Goal: Transaction & Acquisition: Purchase product/service

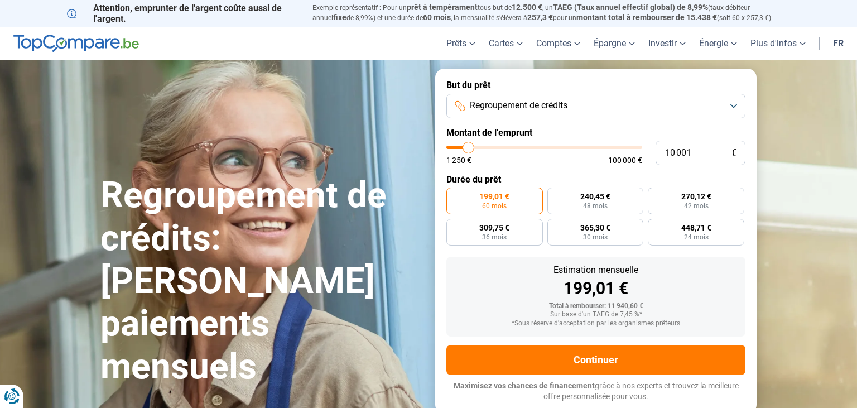
type input "11 000"
type input "11000"
type input "11 250"
type input "11250"
type input "11 500"
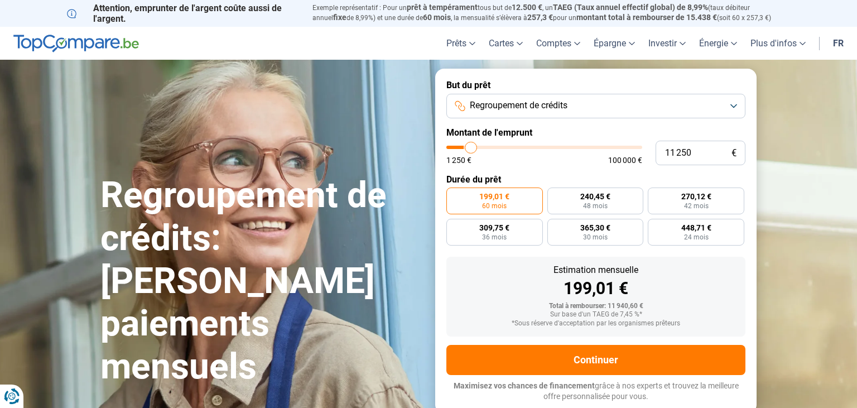
type input "11500"
type input "11 750"
type input "11750"
type input "12 250"
type input "12250"
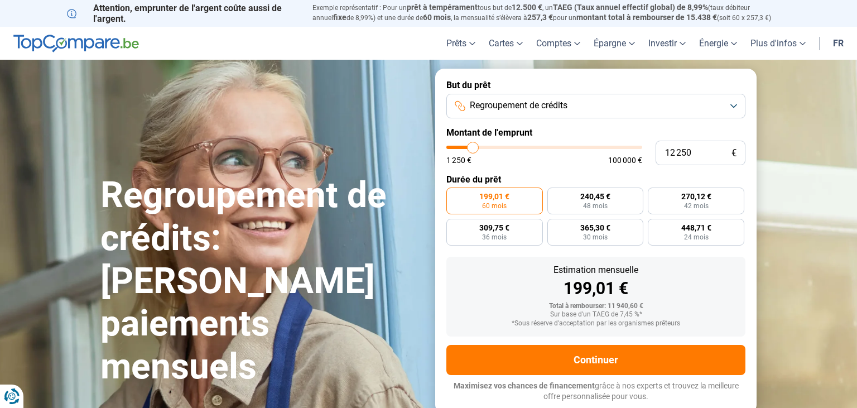
type input "12 500"
type input "12500"
type input "13 000"
type input "13000"
type input "13 250"
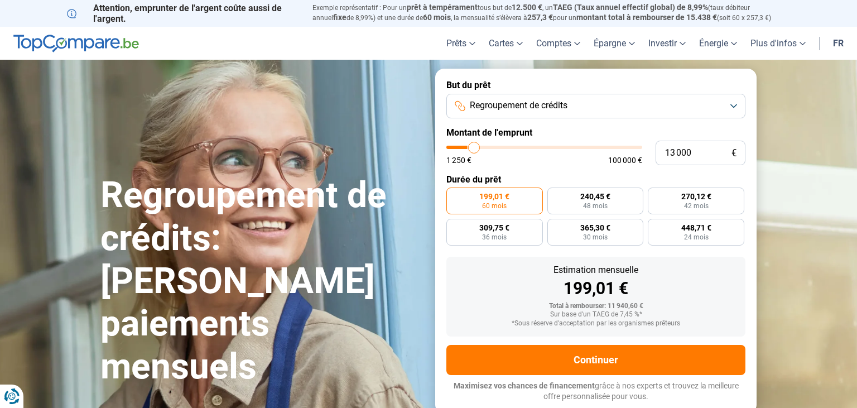
type input "13250"
type input "14 750"
type input "14750"
type input "15 500"
type input "15500"
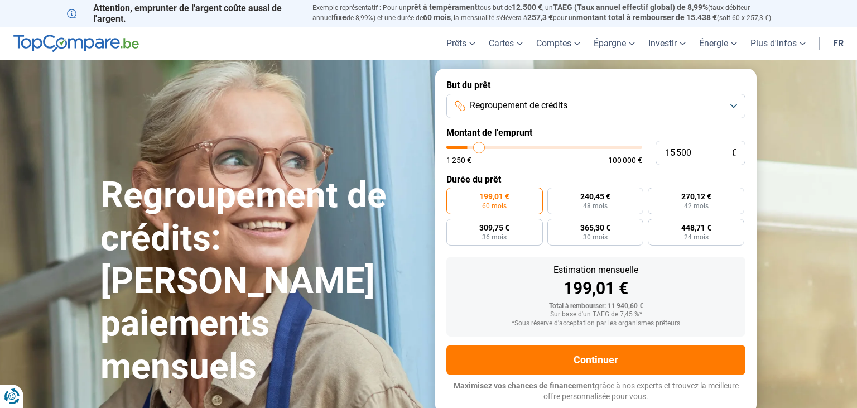
type input "16 000"
type input "16000"
type input "16 750"
type input "16750"
type input "17 250"
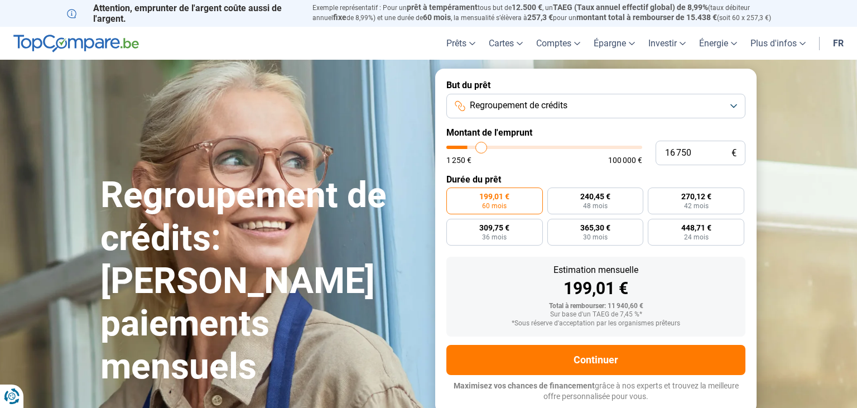
type input "17250"
type input "18 000"
type input "18000"
type input "18 750"
type input "18750"
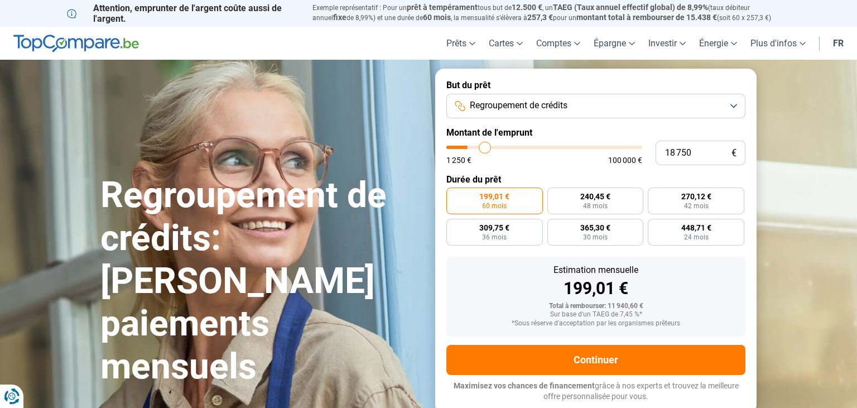
type input "19 750"
type input "19750"
type input "20 750"
type input "20750"
type input "21 500"
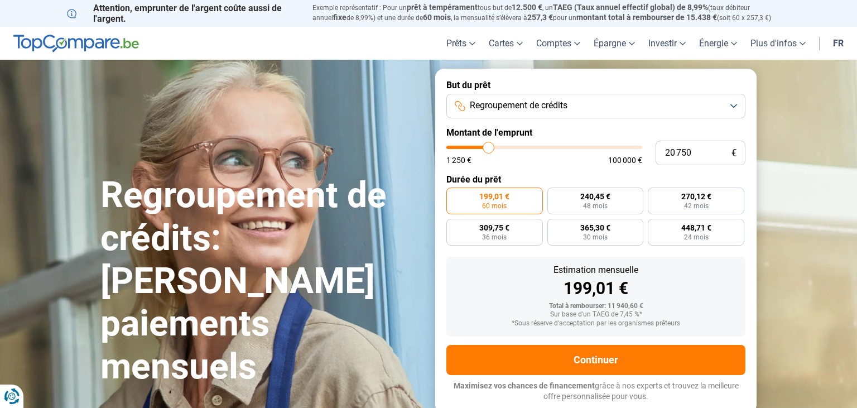
type input "21500"
type input "22 000"
type input "22000"
type input "22 500"
type input "22500"
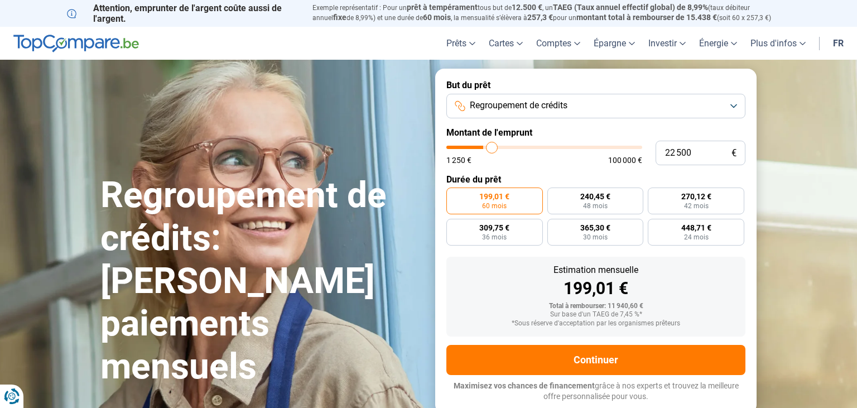
type input "23 000"
type input "23000"
type input "23 500"
type input "23500"
type input "25 000"
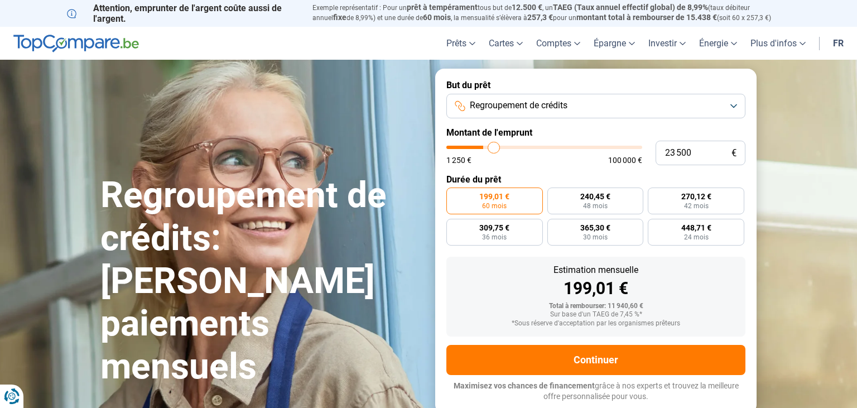
type input "25000"
type input "26 000"
type input "26000"
type input "26 500"
type input "26500"
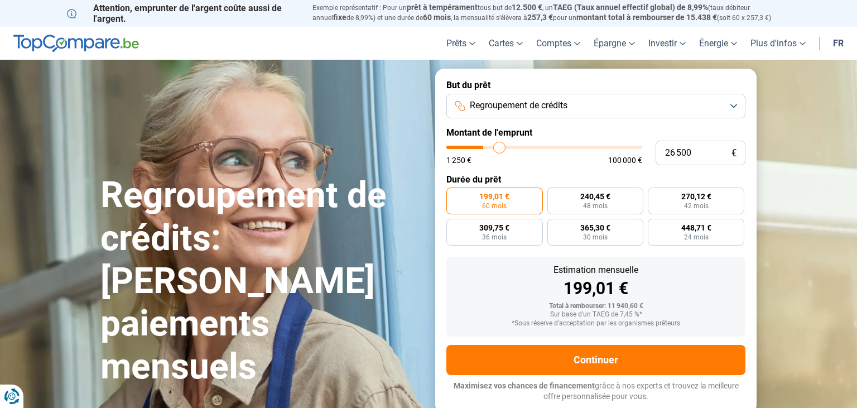
type input "27 250"
type input "27250"
type input "27 750"
type input "27750"
type input "28 000"
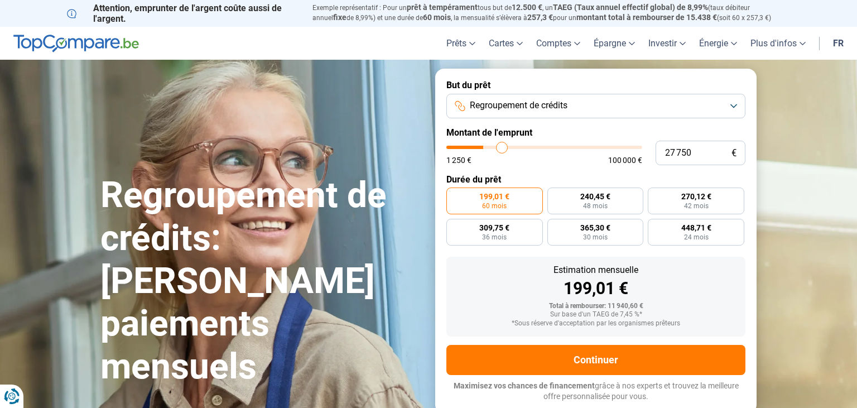
type input "28000"
type input "28 250"
type input "28250"
type input "28 500"
type input "28500"
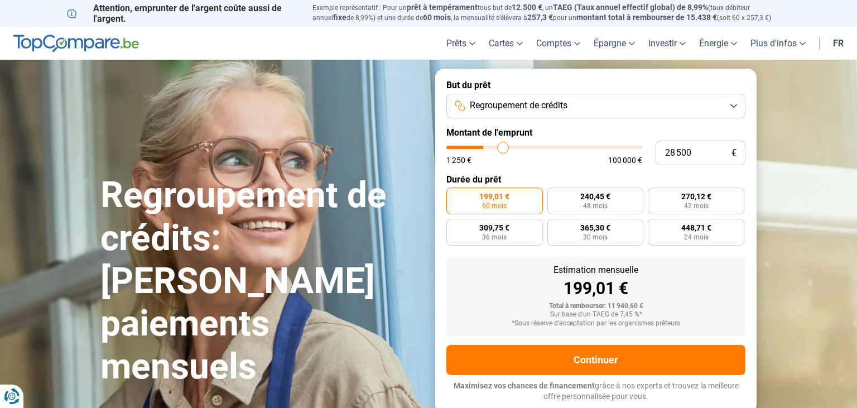
type input "29 000"
type input "29000"
type input "29 750"
type input "29750"
type input "30 000"
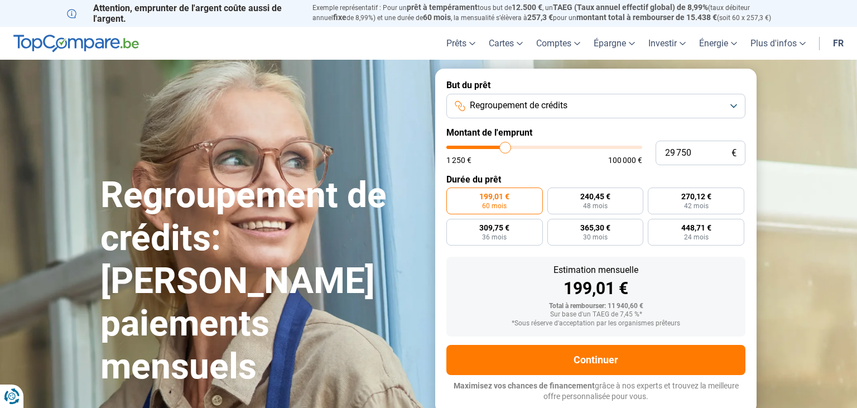
type input "30000"
type input "30 250"
type input "30250"
type input "30 750"
type input "30750"
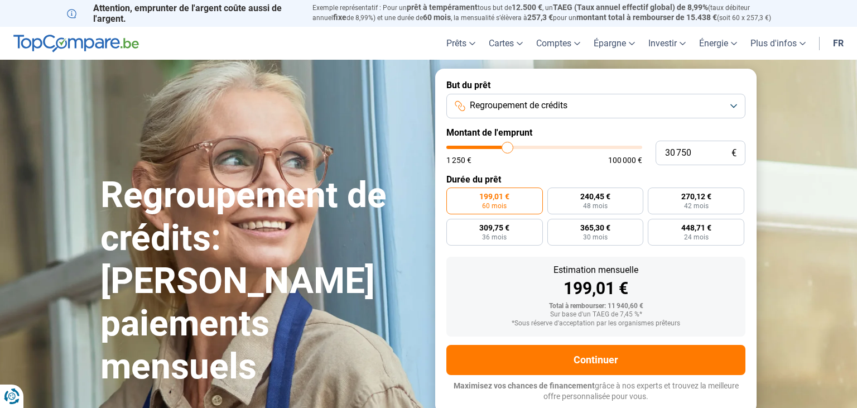
type input "31 000"
type input "31000"
type input "31 500"
type input "31500"
type input "31 750"
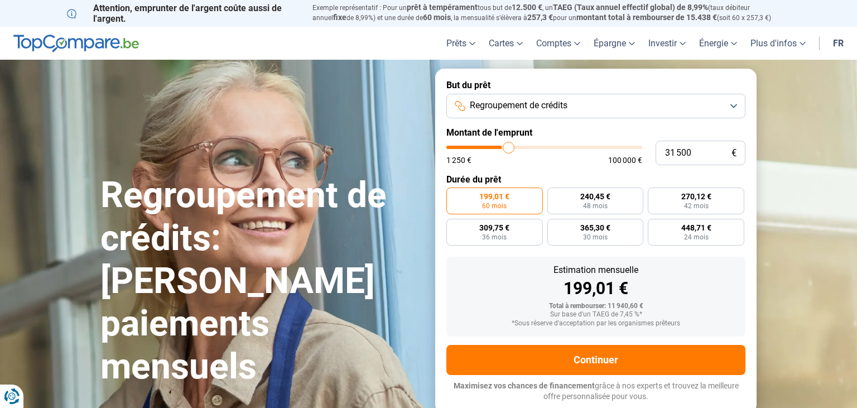
type input "31750"
type input "32 000"
type input "32000"
type input "32 250"
type input "32250"
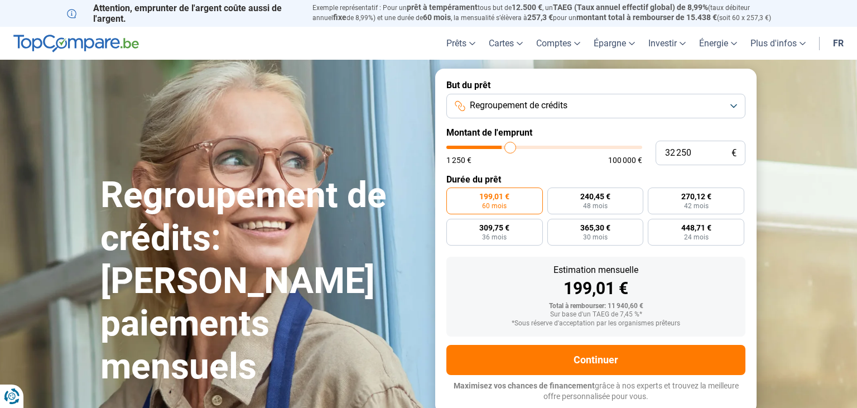
type input "32 750"
type input "32750"
type input "33 000"
type input "33000"
type input "33 250"
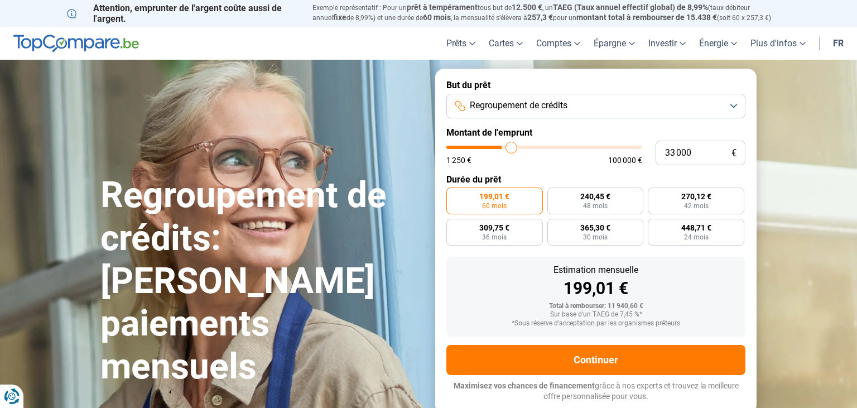
type input "33250"
type input "33 500"
type input "33500"
type input "33 750"
type input "33750"
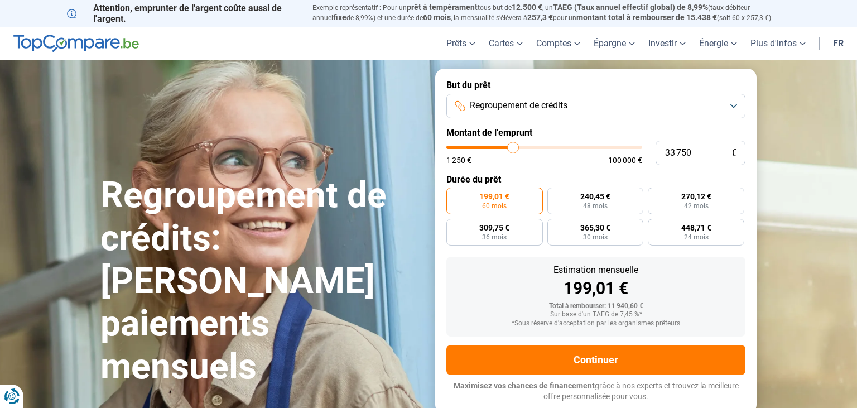
type input "34 000"
type input "34000"
type input "33 500"
type input "33500"
type input "32 500"
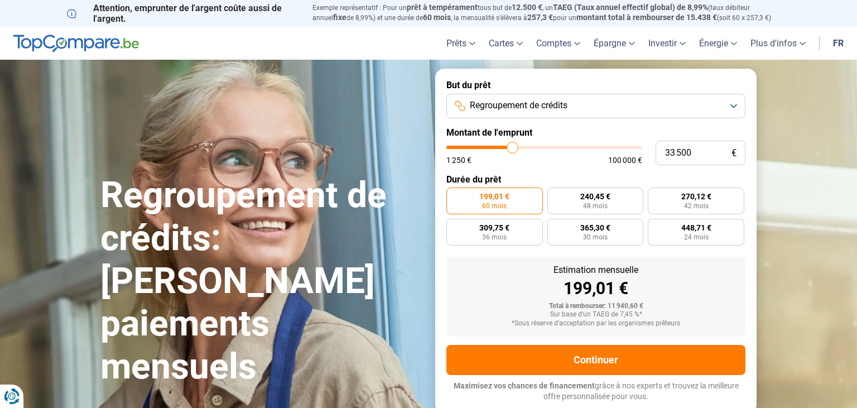
type input "32500"
type input "31 250"
type input "31250"
type input "30 000"
type input "30000"
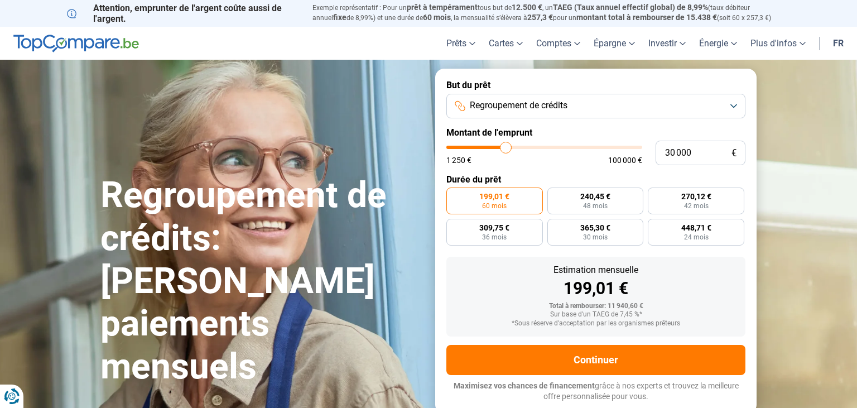
type input "28 750"
type input "28750"
type input "27 750"
type input "27750"
type input "26 750"
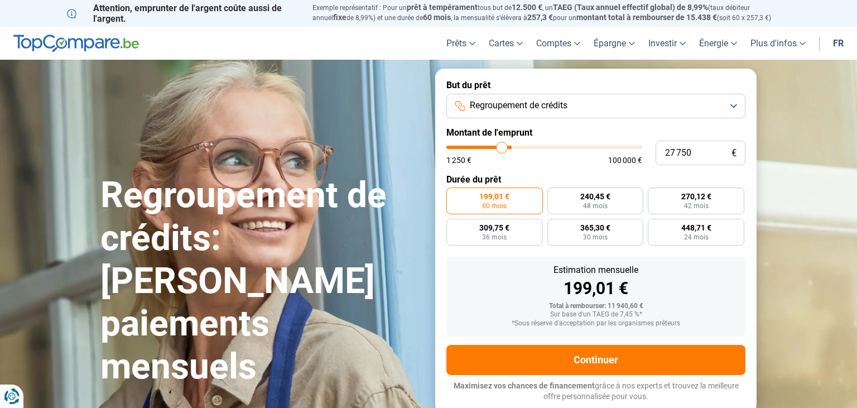
type input "26750"
type input "26 500"
type input "26500"
type input "26 250"
type input "26250"
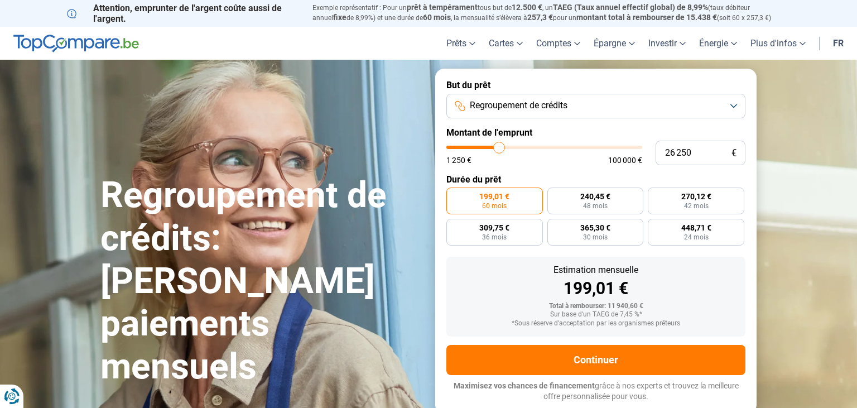
type input "26 000"
type input "26000"
type input "25 750"
type input "25750"
type input "25 500"
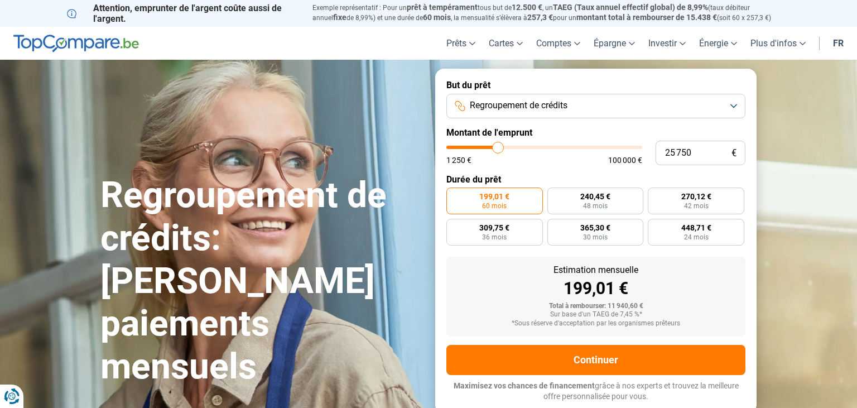
type input "25500"
type input "25 250"
type input "25250"
type input "24 750"
type input "24750"
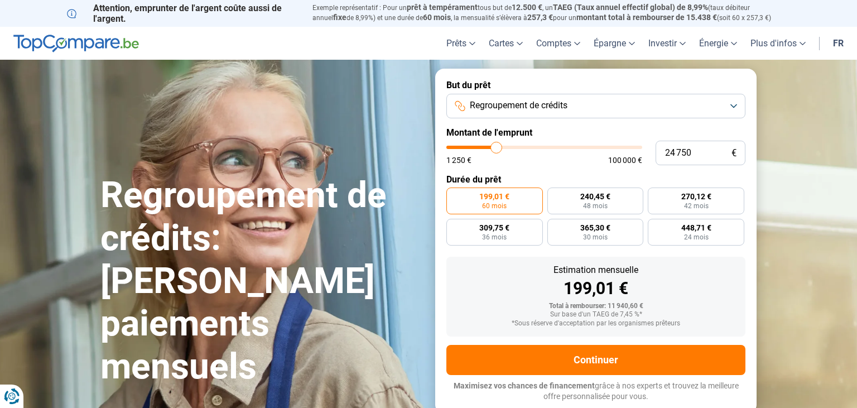
type input "24 500"
type input "24500"
type input "24 250"
type input "24250"
type input "24 000"
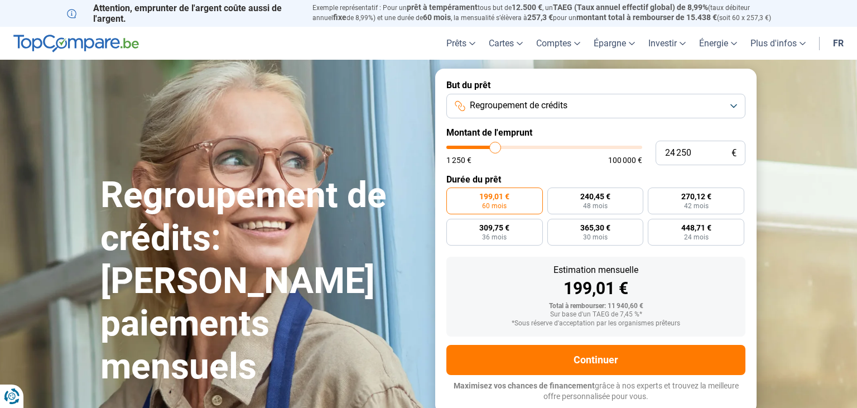
type input "24000"
type input "23 750"
type input "23750"
type input "23 250"
type input "23250"
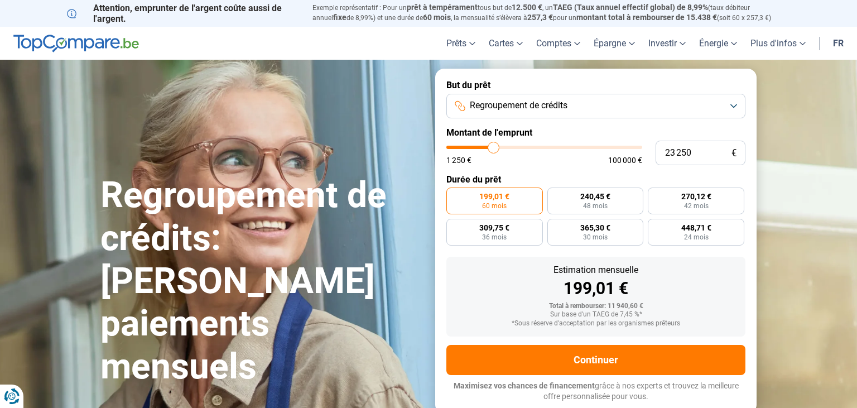
type input "23 000"
type input "23000"
type input "22 750"
type input "22750"
type input "22 500"
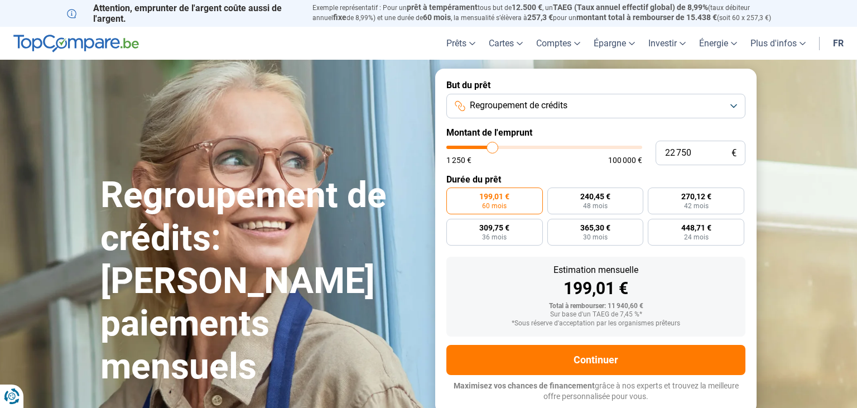
type input "22500"
type input "22 250"
type input "22250"
type input "21 750"
type input "21750"
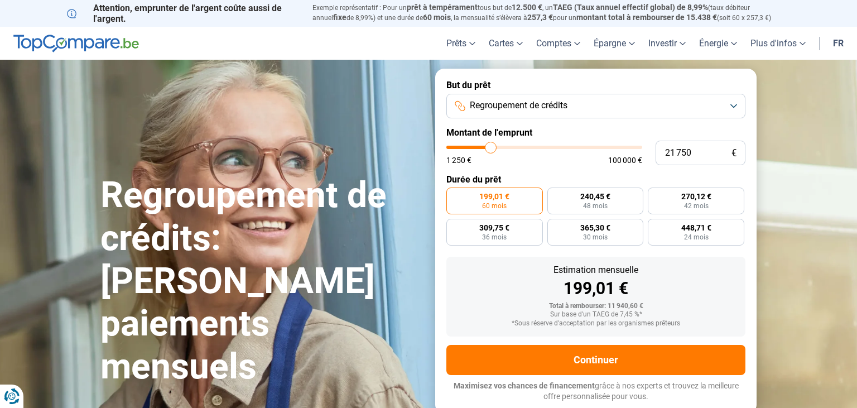
type input "21 500"
type input "21500"
type input "21 000"
type input "21000"
type input "20 750"
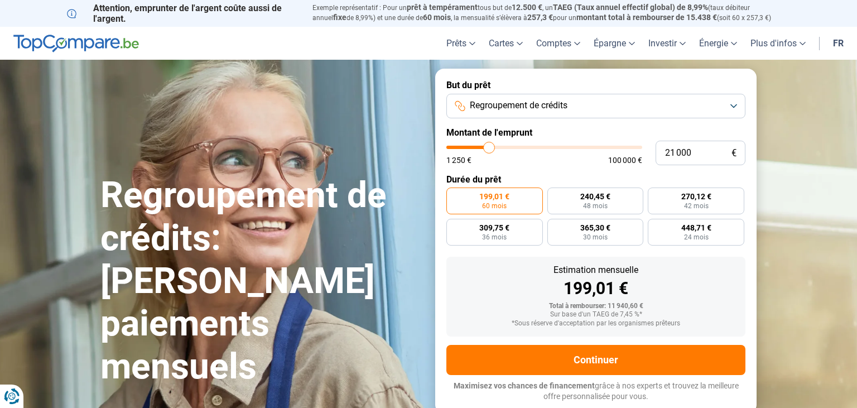
type input "20750"
type input "20 500"
type input "20500"
type input "20 250"
type input "20250"
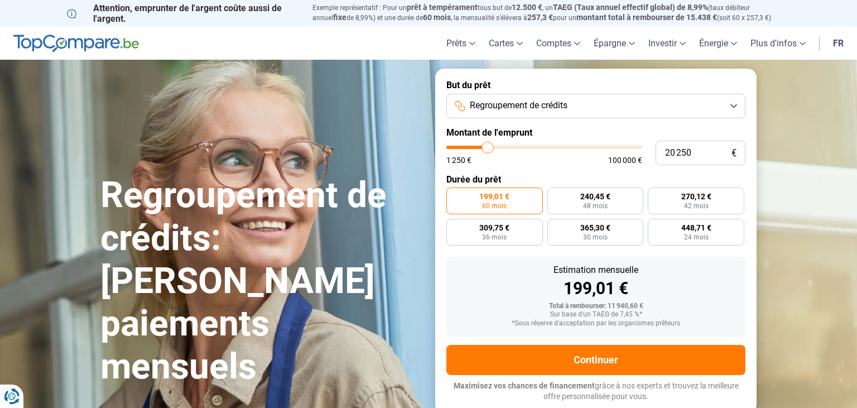
type input "20 000"
type input "20000"
type input "19 750"
type input "19750"
type input "19 500"
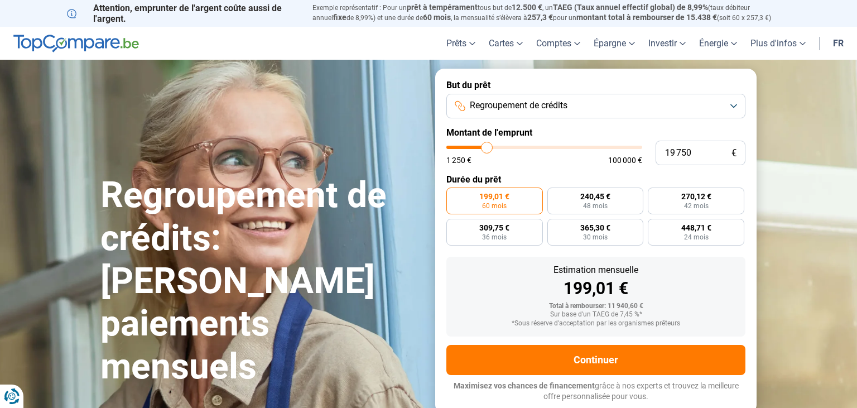
type input "19500"
type input "19 250"
type input "19250"
type input "19 000"
type input "19000"
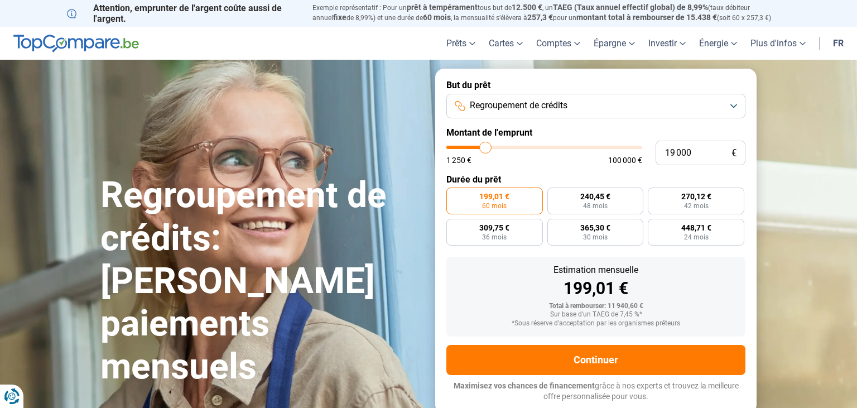
type input "18 750"
type input "18750"
type input "18 500"
type input "18500"
type input "18 250"
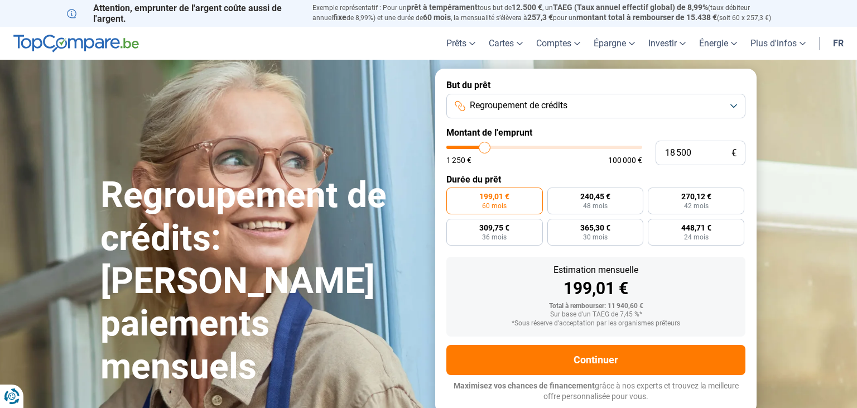
type input "18250"
type input "18 000"
type input "18000"
type input "17 500"
type input "17500"
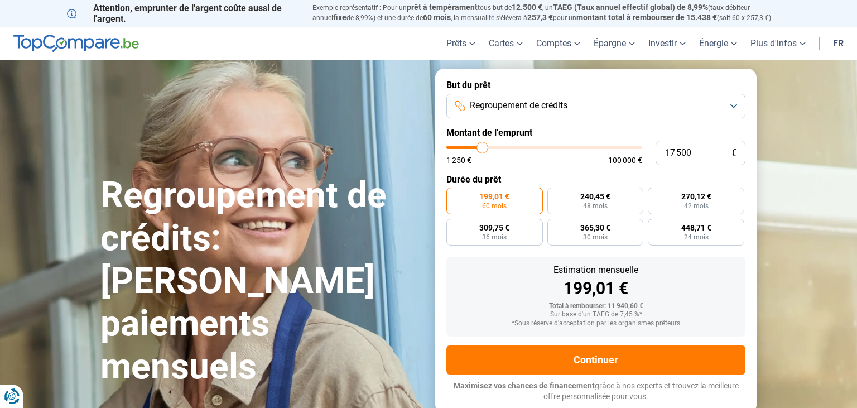
type input "17 250"
type input "17250"
type input "17 000"
type input "17000"
type input "16 750"
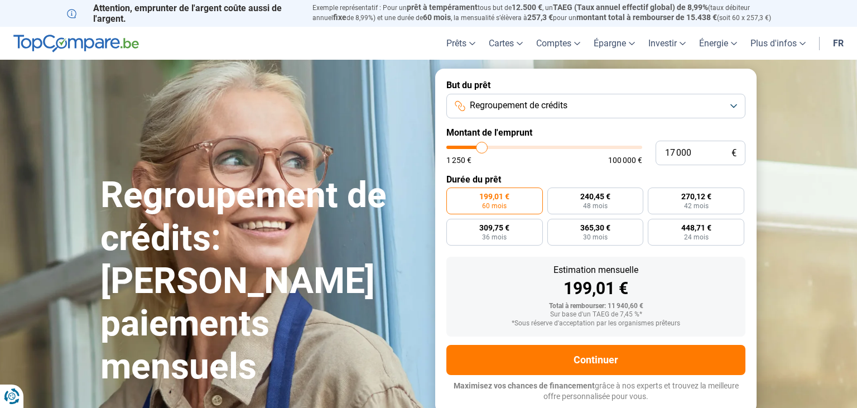
type input "16750"
type input "16 500"
type input "16500"
type input "16 250"
type input "16250"
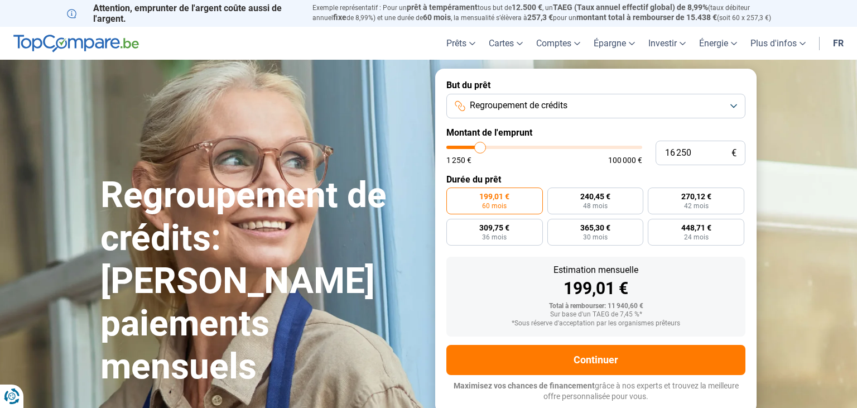
type input "16 000"
type input "16000"
type input "15 750"
type input "15750"
type input "15 500"
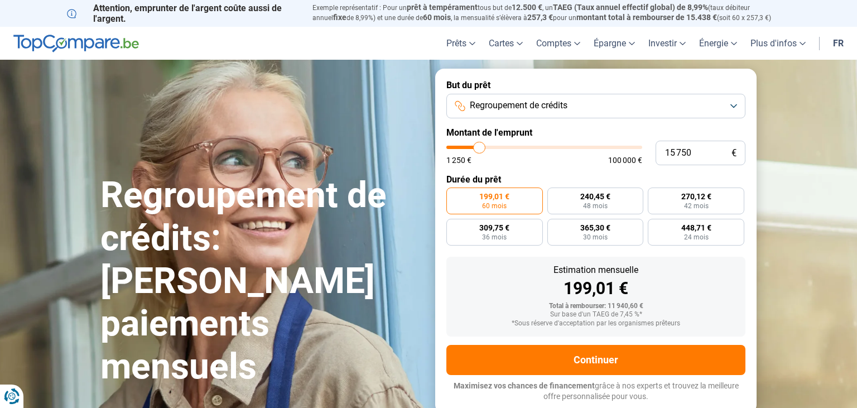
type input "15500"
type input "15 250"
type input "15250"
type input "15 000"
type input "15000"
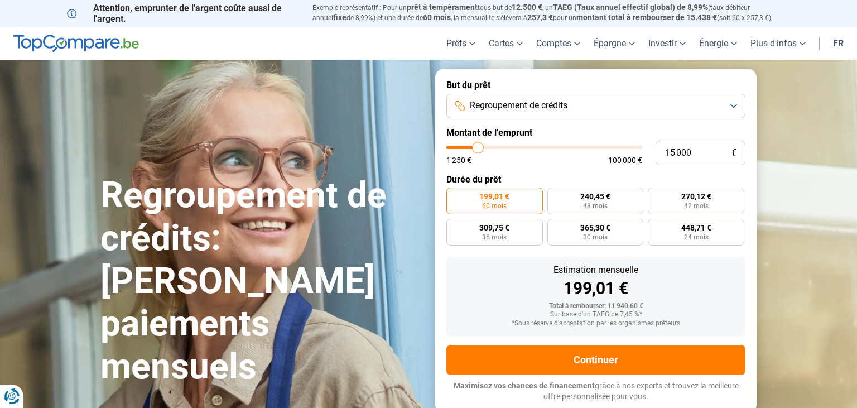
type input "14 750"
type input "14750"
type input "14 500"
type input "14500"
type input "14 250"
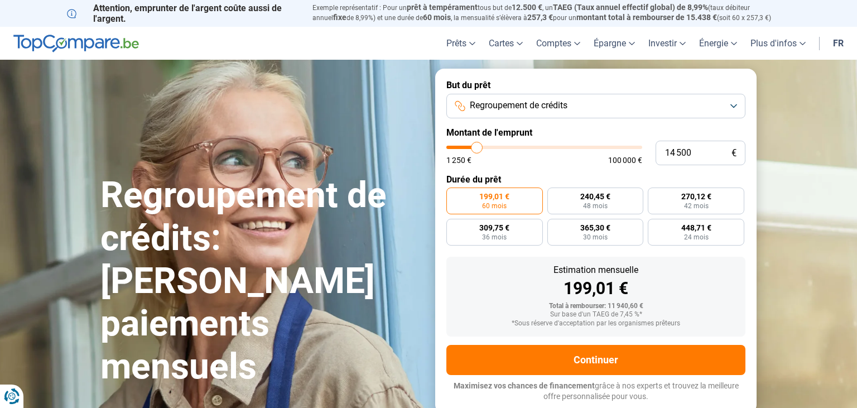
type input "14250"
type input "14 000"
type input "14000"
type input "13 750"
type input "13750"
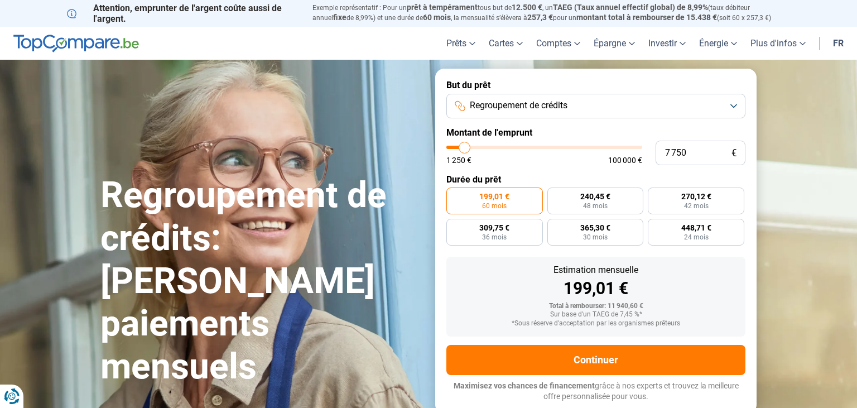
drag, startPoint x: 472, startPoint y: 147, endPoint x: 464, endPoint y: 147, distance: 7.3
click at [464, 147] on input "range" at bounding box center [544, 147] width 196 height 3
click at [463, 147] on input "range" at bounding box center [544, 147] width 196 height 3
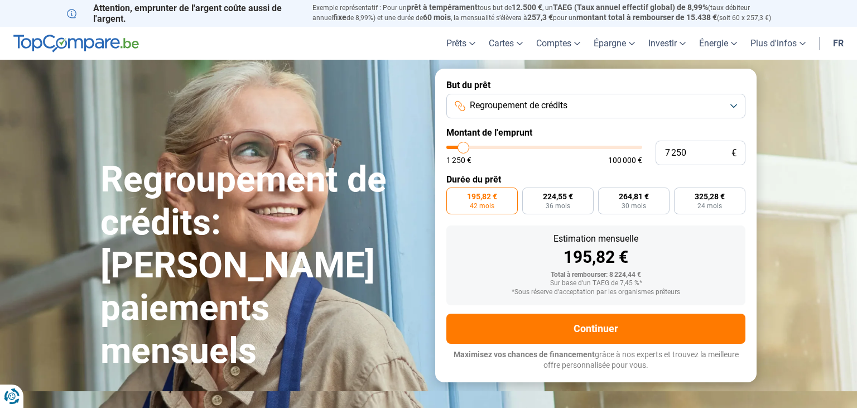
click at [463, 147] on input "range" at bounding box center [544, 147] width 196 height 3
click at [464, 149] on input "range" at bounding box center [544, 147] width 196 height 3
click at [531, 205] on label "232,29 € 36 mois" at bounding box center [557, 200] width 71 height 27
click at [529, 195] on input "232,29 € 36 mois" at bounding box center [525, 190] width 7 height 7
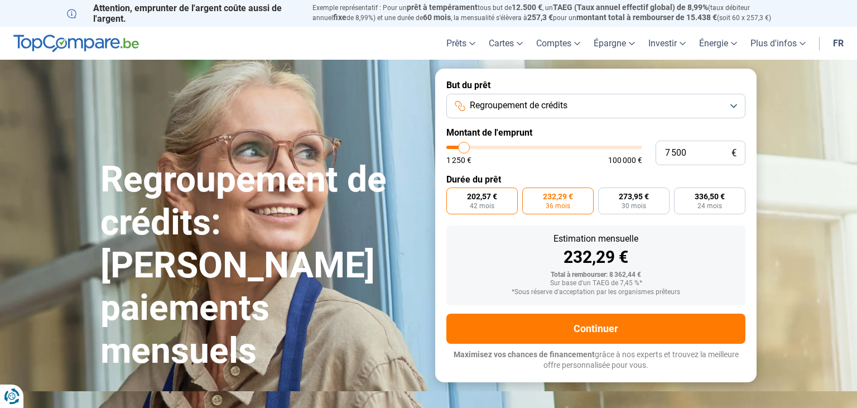
click at [499, 205] on label "202,57 € 42 mois" at bounding box center [481, 200] width 71 height 27
click at [453, 195] on input "202,57 € 42 mois" at bounding box center [449, 190] width 7 height 7
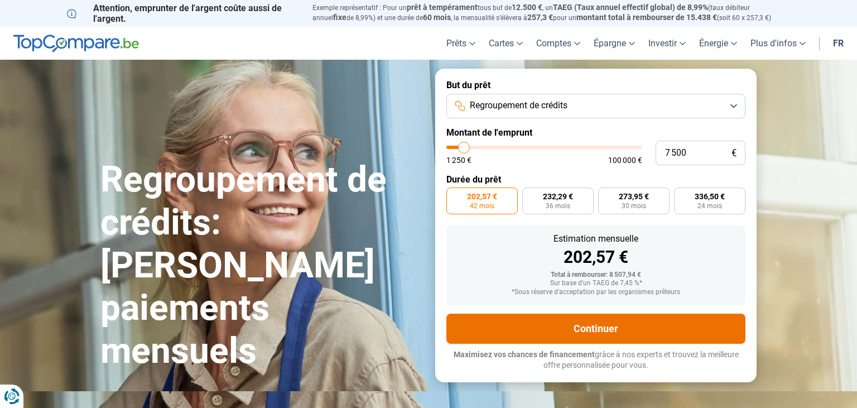
click at [588, 322] on button "Continuer" at bounding box center [595, 328] width 299 height 30
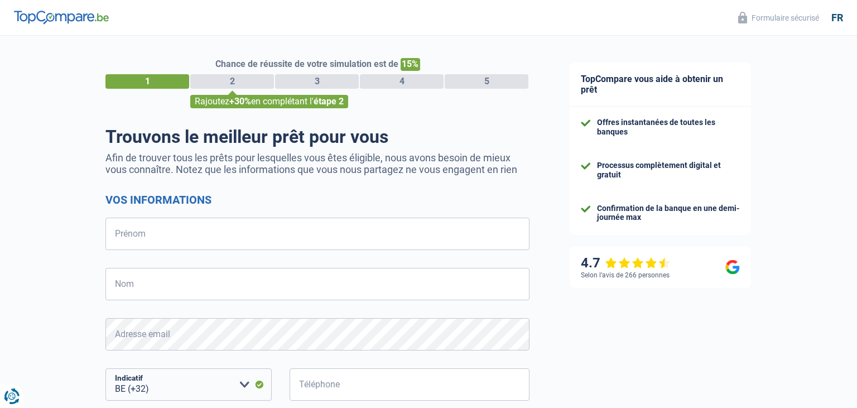
select select "32"
click at [164, 236] on input "Prénom" at bounding box center [317, 233] width 424 height 32
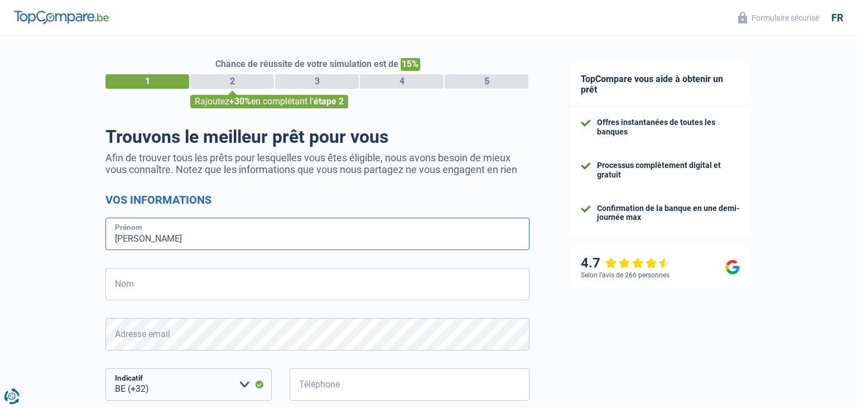
type input "[PERSON_NAME]"
click at [154, 284] on input "Nom" at bounding box center [317, 284] width 424 height 32
type input "Cappelle"
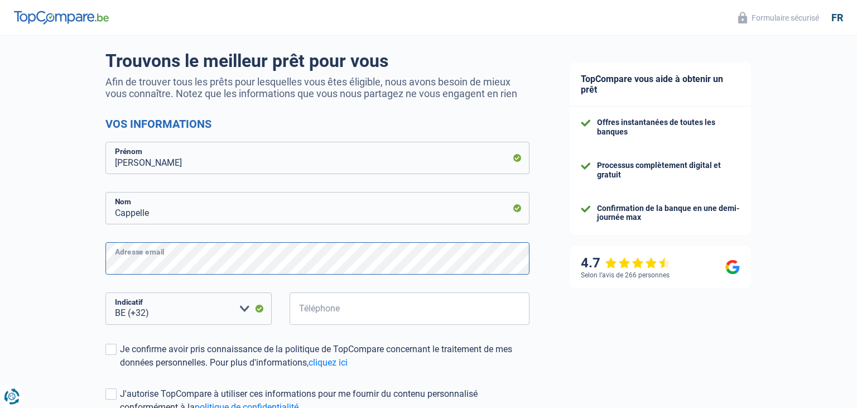
scroll to position [118, 0]
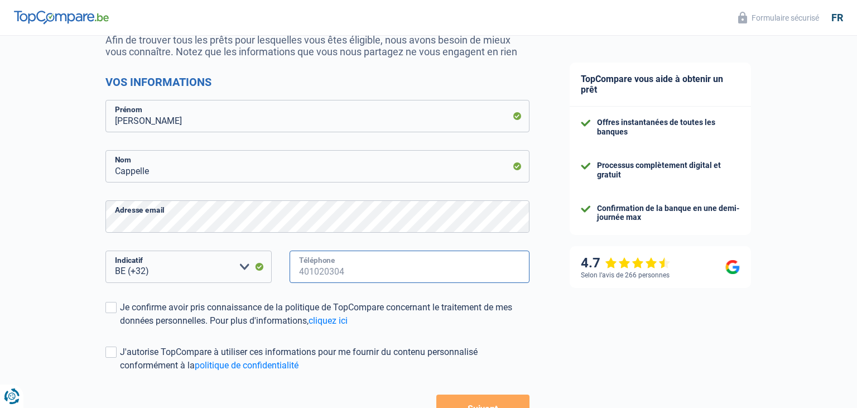
click at [309, 267] on input "Téléphone" at bounding box center [409, 266] width 240 height 32
type input "475623792"
click at [111, 349] on span at bounding box center [110, 351] width 11 height 11
click at [120, 372] on input "J'autorise TopCompare à utiliser ces informations pour me fournir du contenu pe…" at bounding box center [120, 372] width 0 height 0
click at [110, 308] on span at bounding box center [110, 307] width 11 height 11
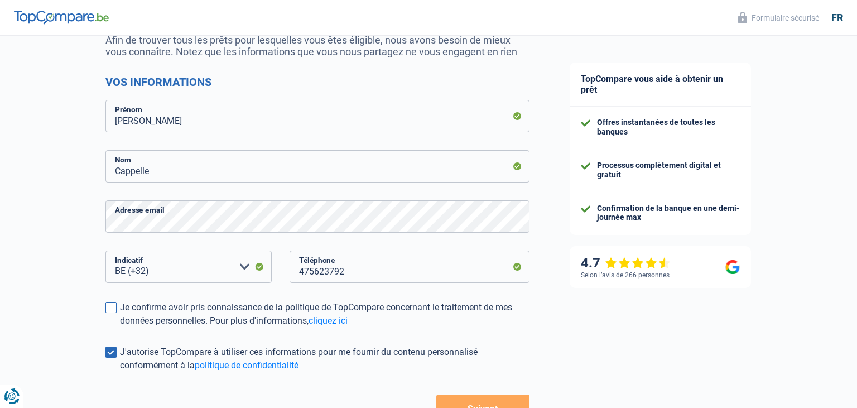
click at [120, 327] on input "Je confirme avoir pris connaissance de la politique de TopCompare concernant le…" at bounding box center [120, 327] width 0 height 0
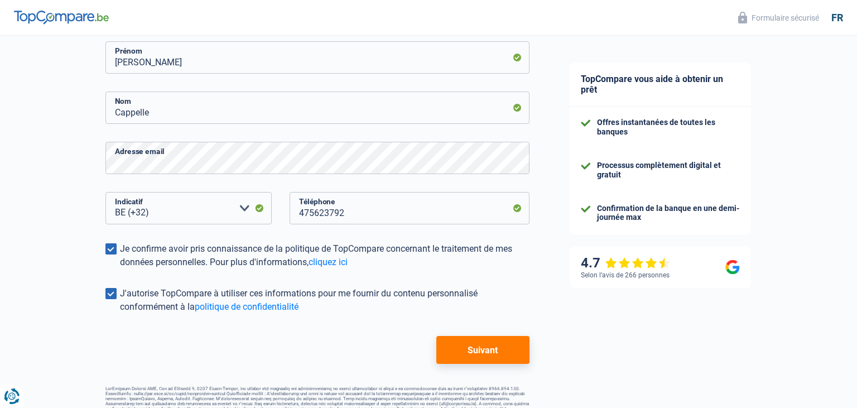
scroll to position [199, 0]
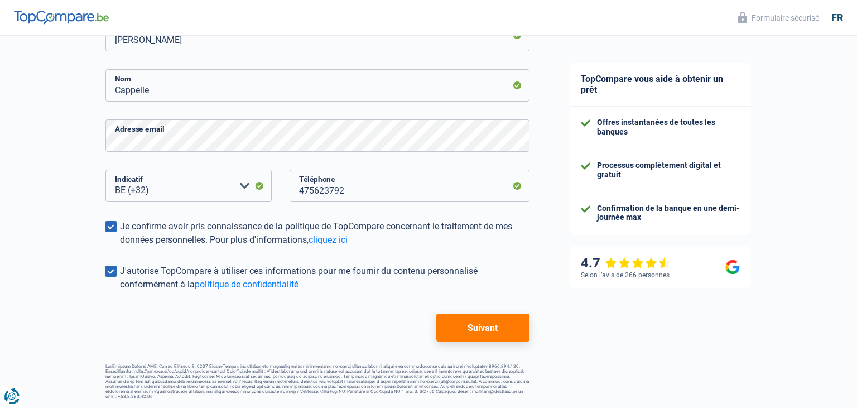
click at [468, 327] on button "Suivant" at bounding box center [482, 327] width 93 height 28
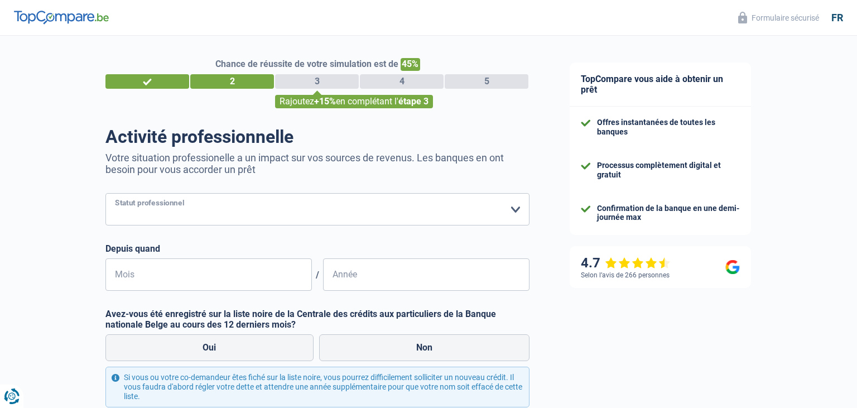
click at [105, 193] on select "Ouvrier Employé privé Employé public Invalide Indépendant Pensionné Chômeur Mut…" at bounding box center [317, 209] width 424 height 32
select select "retired"
click option "Pensionné" at bounding box center [0, 0] width 0 height 0
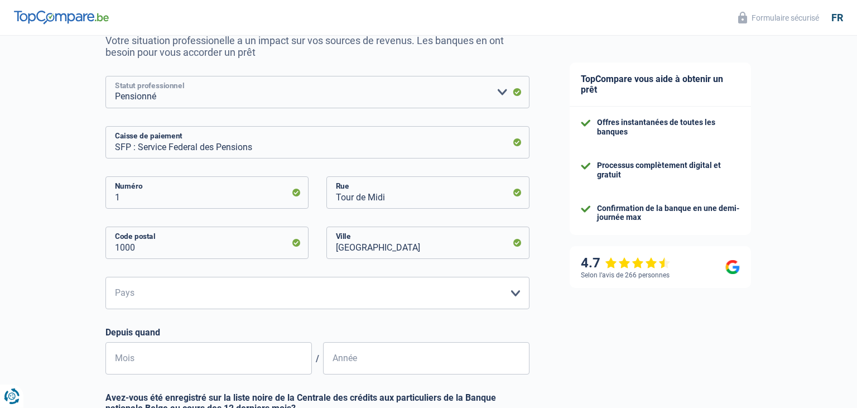
scroll to position [118, 0]
click at [105, 276] on select "Belgique Luxembourg Veuillez sélectionner une option" at bounding box center [317, 292] width 424 height 32
select select "BE"
click option "[GEOGRAPHIC_DATA]" at bounding box center [0, 0] width 0 height 0
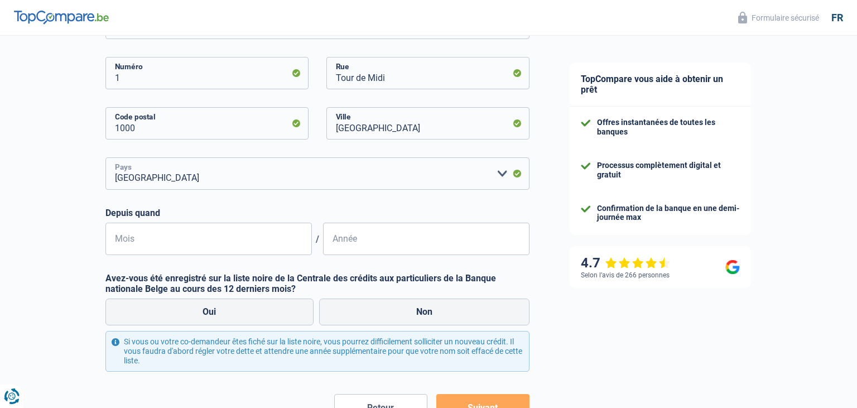
scroll to position [294, 0]
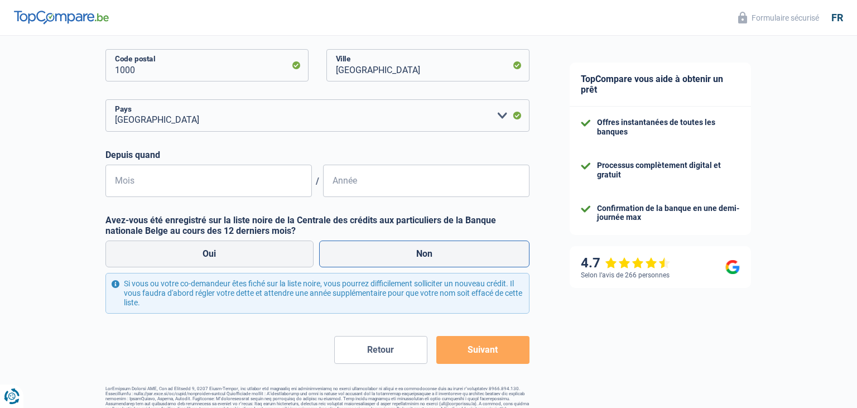
click at [416, 254] on label "Non" at bounding box center [424, 253] width 211 height 27
click at [416, 254] on input "Non" at bounding box center [424, 253] width 211 height 27
radio input "true"
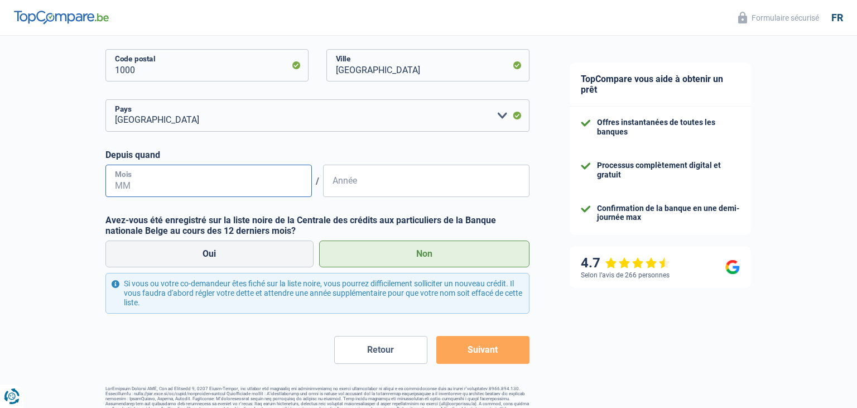
click at [128, 180] on input "Mois" at bounding box center [208, 180] width 206 height 32
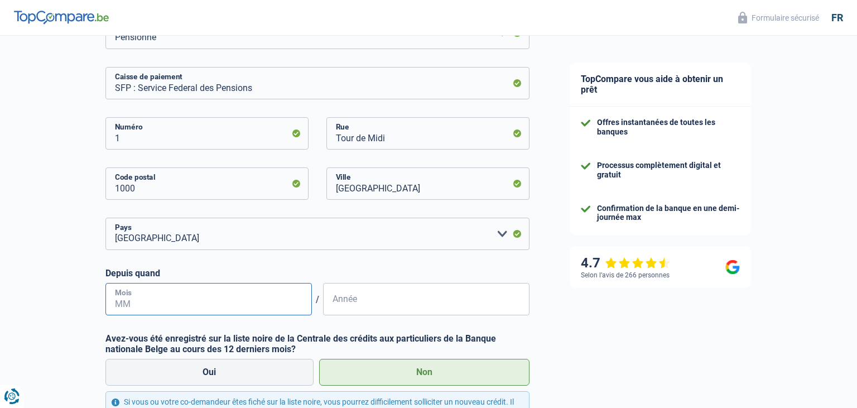
scroll to position [235, 0]
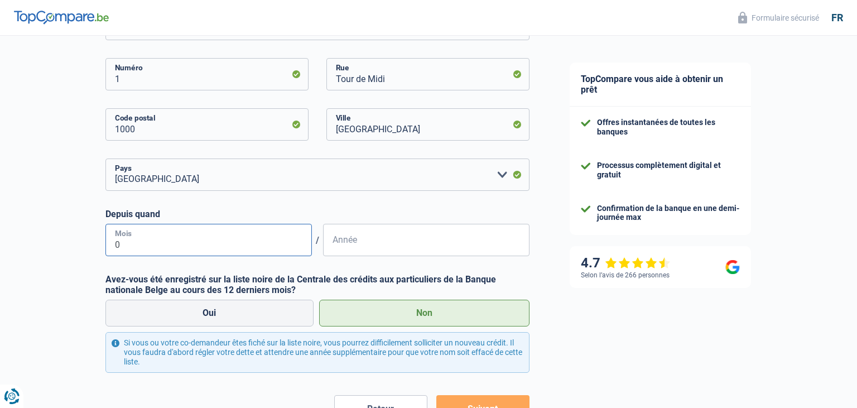
type input "03"
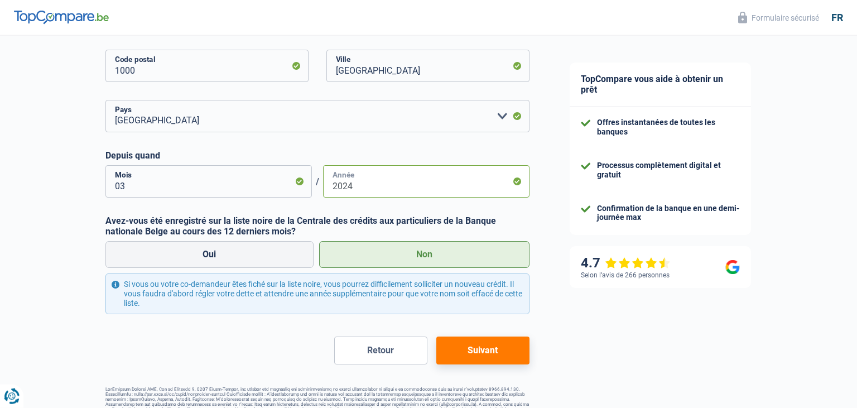
scroll to position [294, 0]
type input "2024"
click at [475, 347] on button "Suivant" at bounding box center [482, 350] width 93 height 28
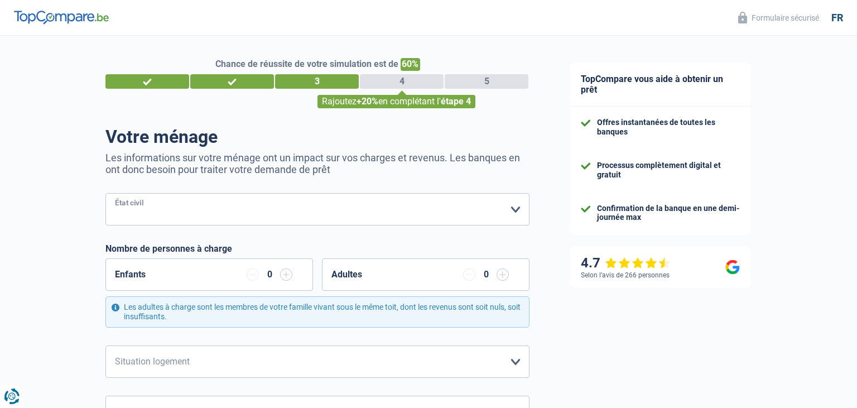
click at [105, 193] on select "[PERSON_NAME](e) Cohabitant(e) légal(e) Divorcé(e) Veuf(ve) Séparé (de fait) Ve…" at bounding box center [317, 209] width 424 height 32
select select "single"
click option "Célibataire" at bounding box center [0, 0] width 0 height 0
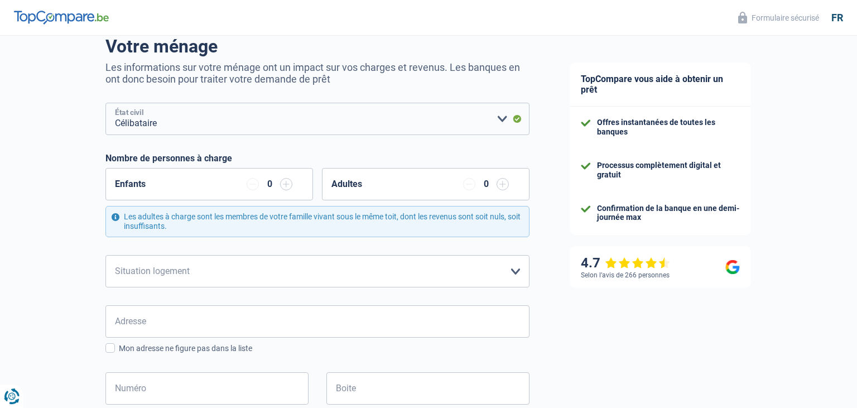
scroll to position [118, 0]
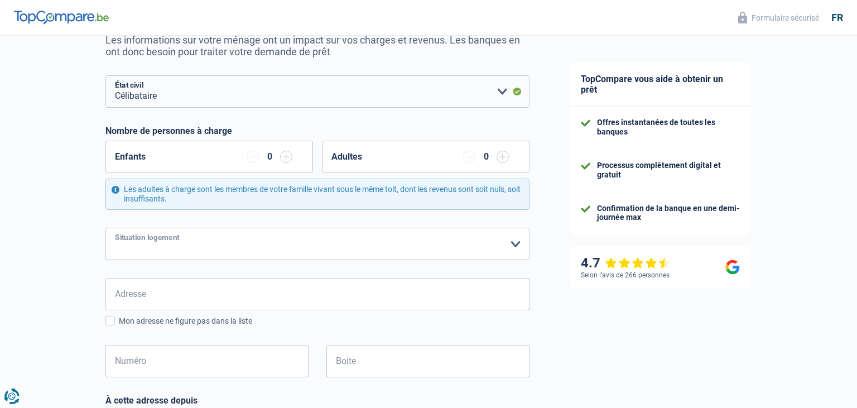
click at [105, 228] on select "Locataire Propriétaire avec prêt hypothécaire Propriétaire sans prêt hypothécai…" at bounding box center [317, 244] width 424 height 32
select select "ownerWithoutMortgage"
click option "Propriétaire sans prêt hypothécaire" at bounding box center [0, 0] width 0 height 0
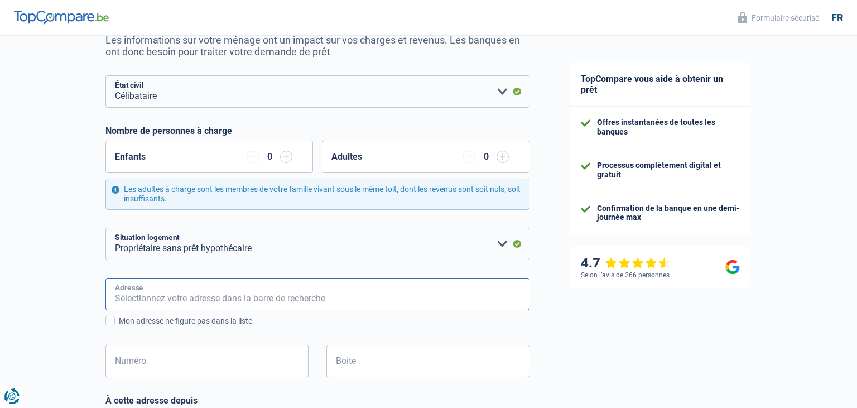
click at [147, 301] on input "Adresse" at bounding box center [317, 294] width 424 height 32
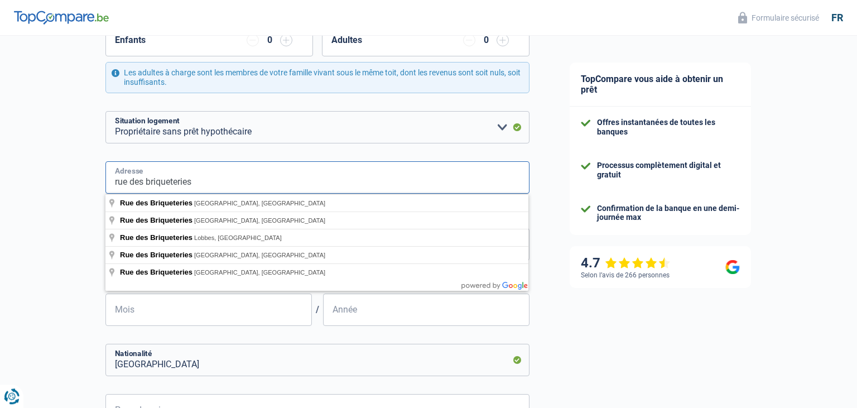
scroll to position [235, 0]
type input "Rue des Briqueteries, 5310, [GEOGRAPHIC_DATA], BE"
type input "16"
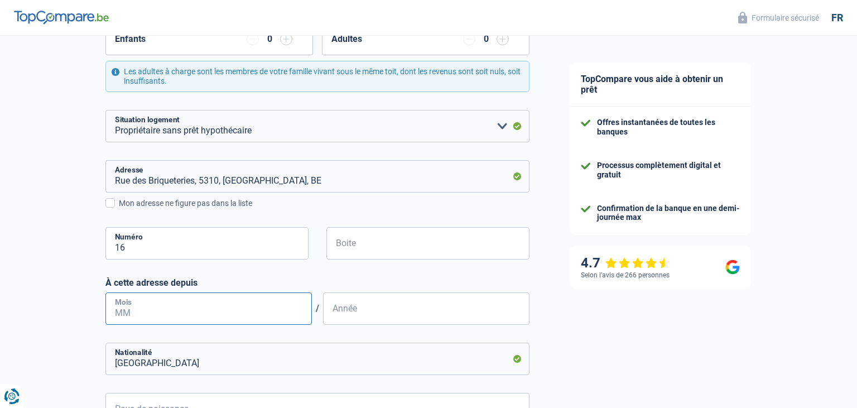
click at [134, 307] on input "Mois" at bounding box center [208, 308] width 206 height 32
type input "06"
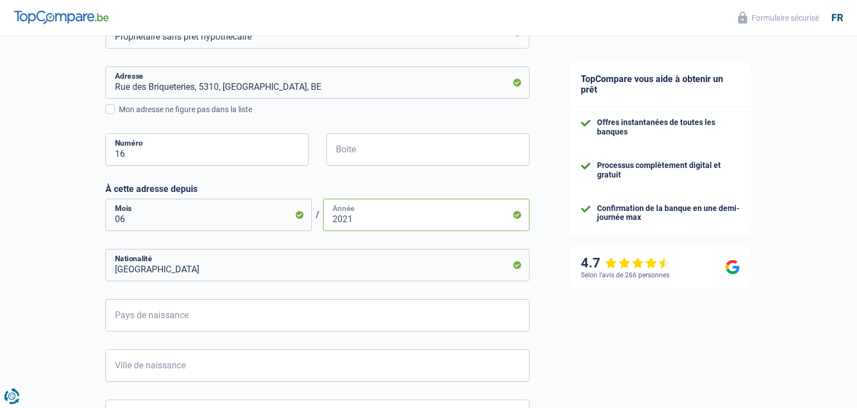
scroll to position [353, 0]
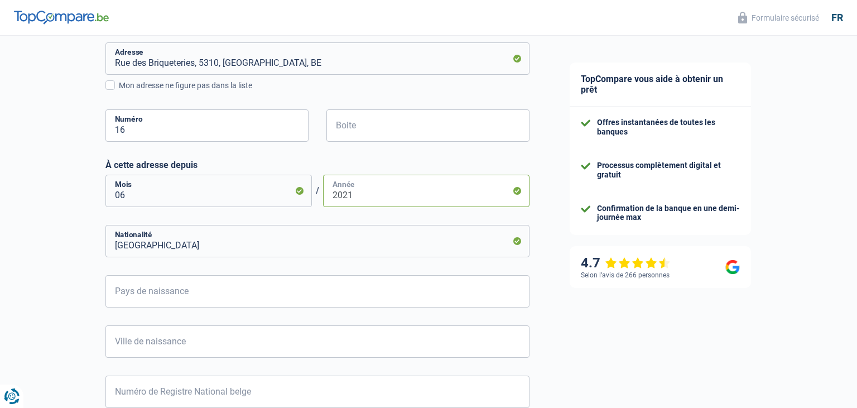
type input "2021"
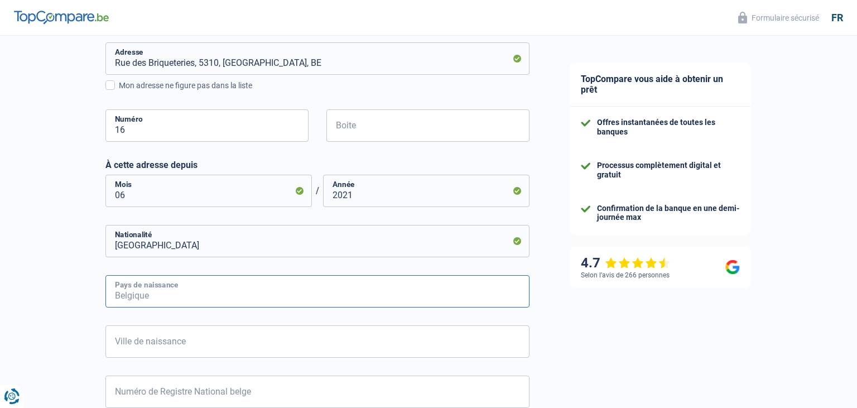
click at [128, 293] on input "Pays de naissance" at bounding box center [317, 291] width 424 height 32
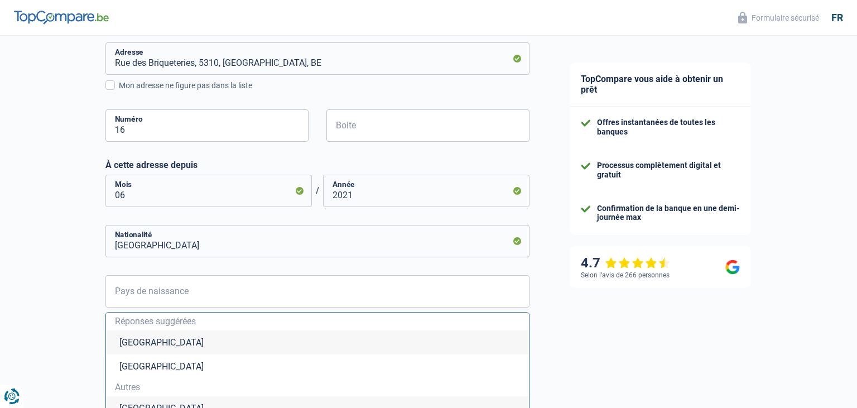
click at [135, 337] on li "[GEOGRAPHIC_DATA]" at bounding box center [317, 342] width 423 height 24
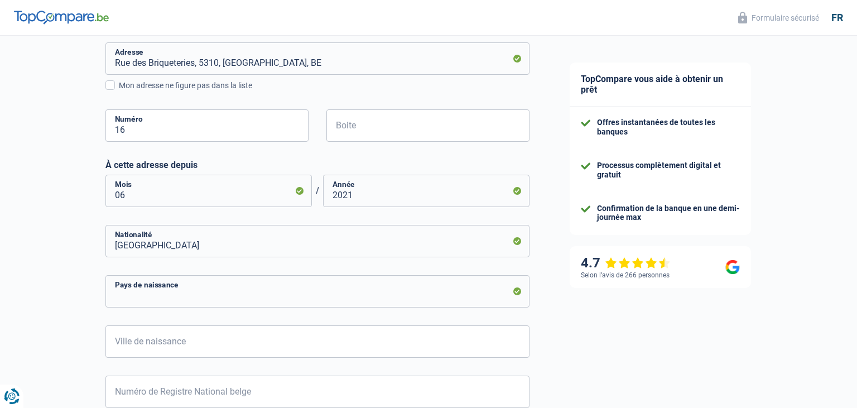
type input "[GEOGRAPHIC_DATA]"
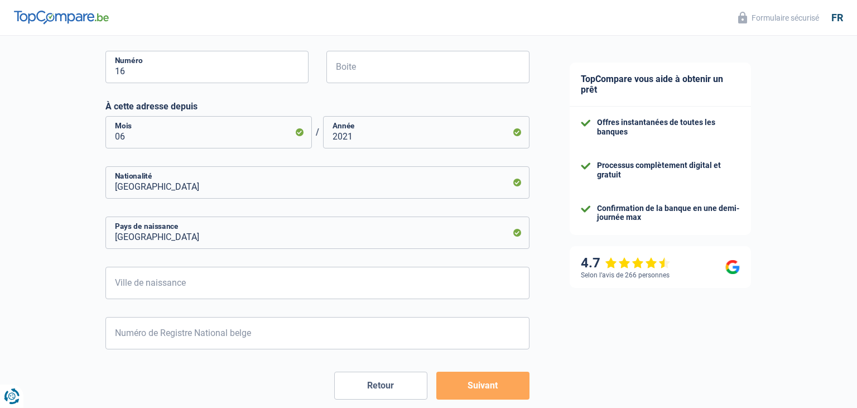
scroll to position [412, 0]
click at [126, 287] on input "Ville de naissance" at bounding box center [317, 282] width 424 height 32
type input "ixelles"
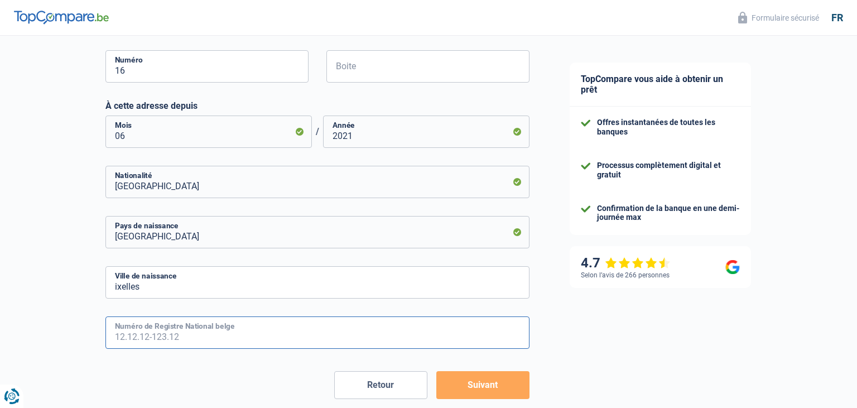
click at [115, 336] on input "Numéro de Registre National belge" at bounding box center [317, 332] width 424 height 32
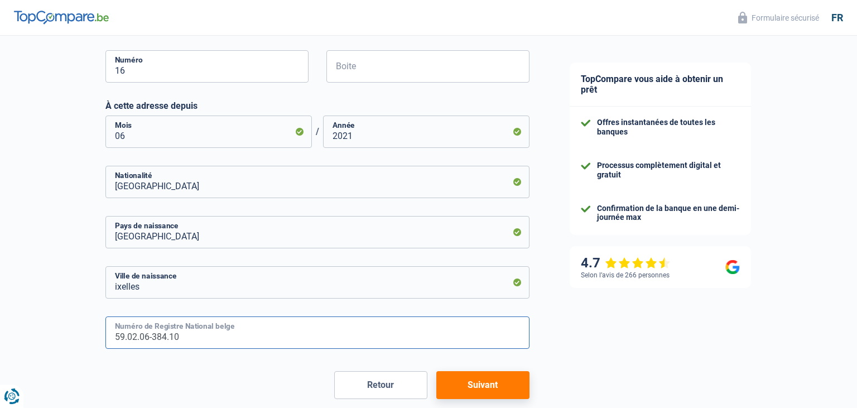
scroll to position [469, 0]
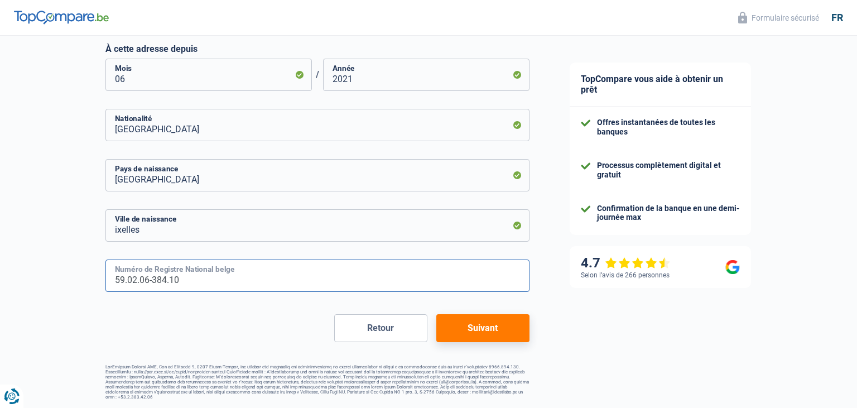
type input "59.02.06-384.10"
click at [458, 332] on button "Suivant" at bounding box center [482, 328] width 93 height 28
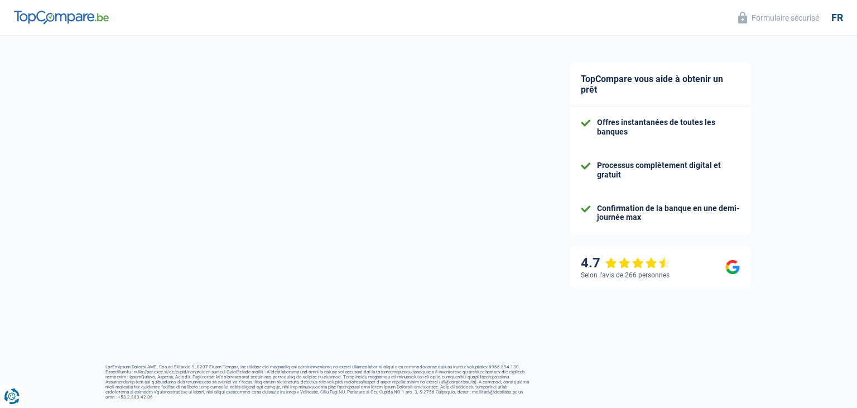
select select "pension"
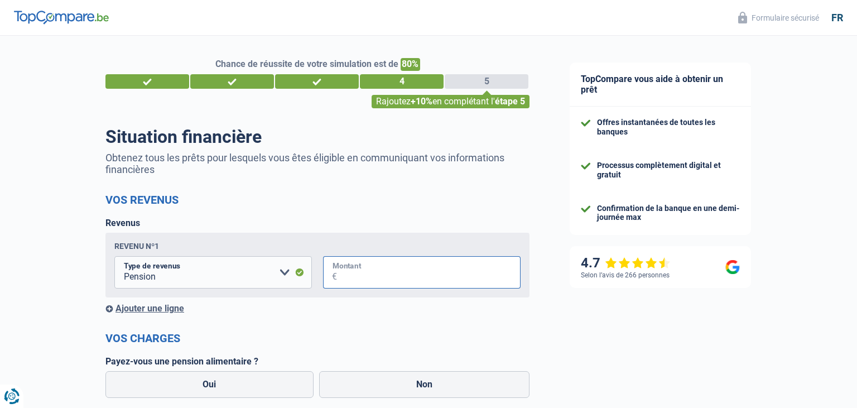
click at [343, 275] on input "Montant" at bounding box center [428, 272] width 183 height 32
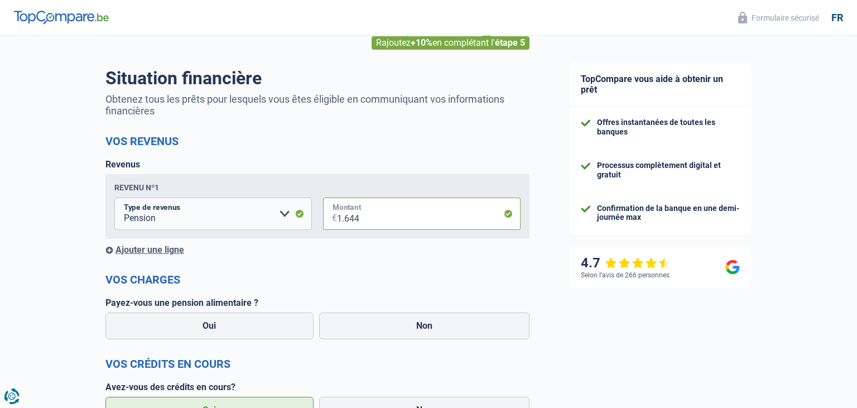
scroll to position [118, 0]
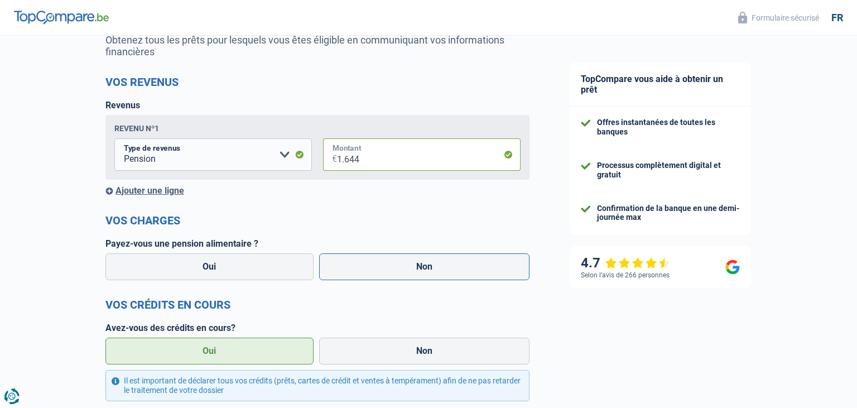
type input "1.644"
click at [418, 264] on label "Non" at bounding box center [424, 266] width 211 height 27
click at [418, 264] on input "Non" at bounding box center [424, 266] width 211 height 27
radio input "true"
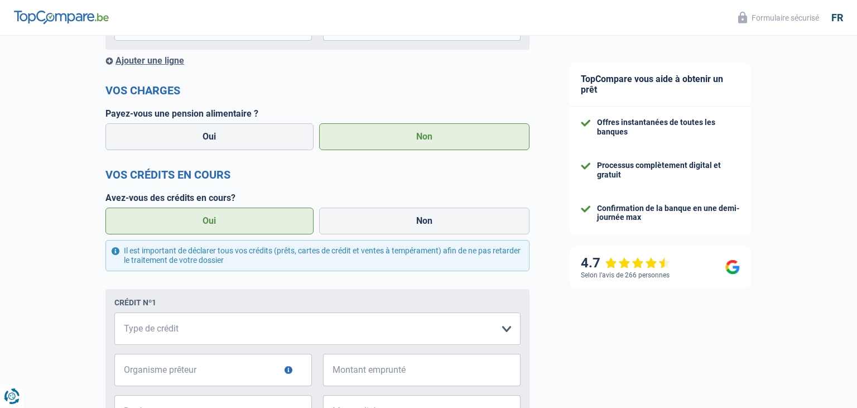
scroll to position [294, 0]
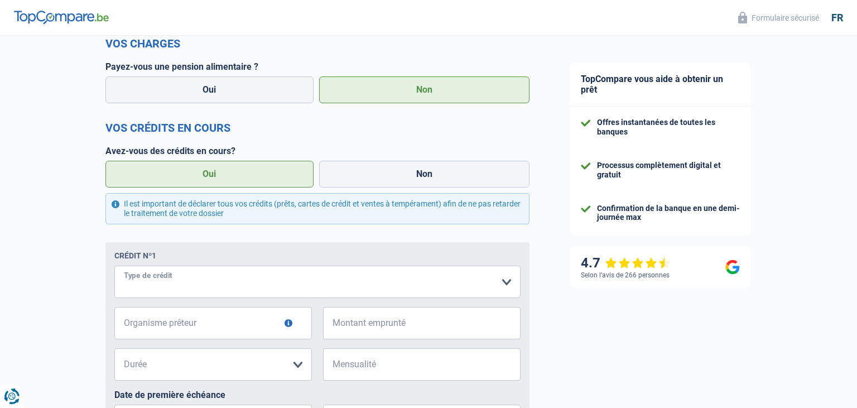
click at [114, 265] on select "Carte ou ouverture de crédit Prêt hypothécaire Vente à tempérament Prêt à tempé…" at bounding box center [317, 281] width 406 height 32
select select "personalLoan"
click option "Prêt à tempérament" at bounding box center [0, 0] width 0 height 0
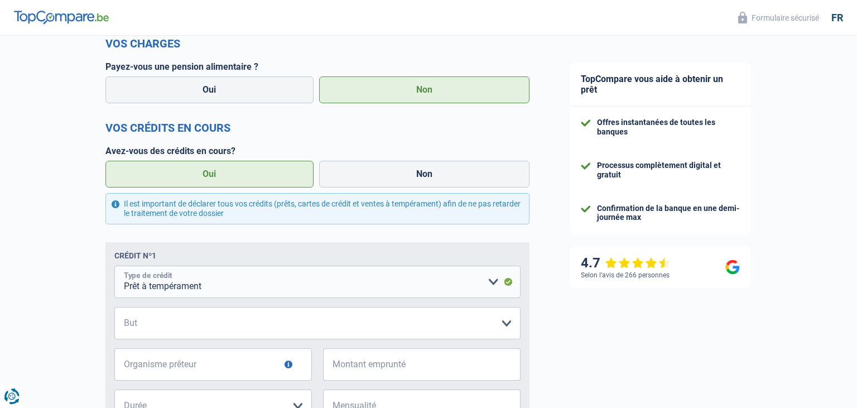
scroll to position [353, 0]
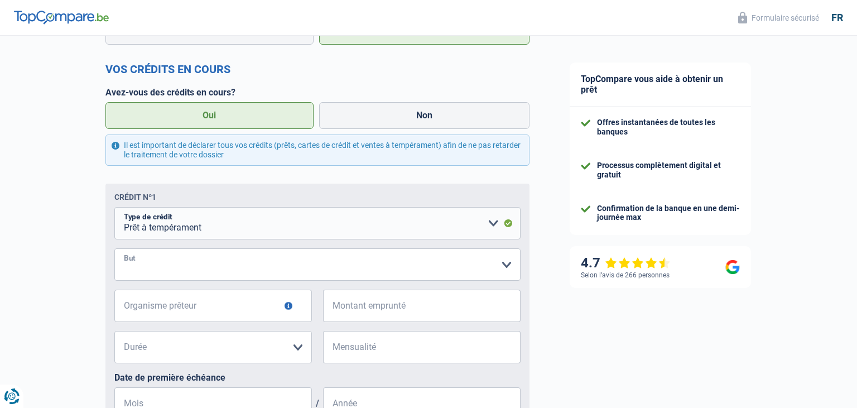
click at [114, 248] on select "Confort maison: meubles, textile, peinture, électroménager, outillage non-profe…" at bounding box center [317, 264] width 406 height 32
select select "homeFurnishingOrRelocation"
click option "Confort maison: meubles, textile, peinture, électroménager, outillage non-profe…" at bounding box center [0, 0] width 0 height 0
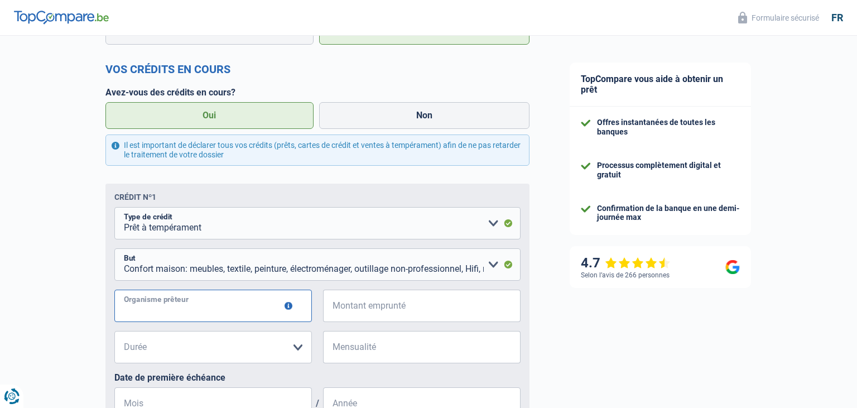
click at [224, 305] on input "Organisme prêteur" at bounding box center [212, 305] width 197 height 32
type input "cbc banque"
click at [361, 308] on input "Montant emprunté" at bounding box center [428, 305] width 183 height 32
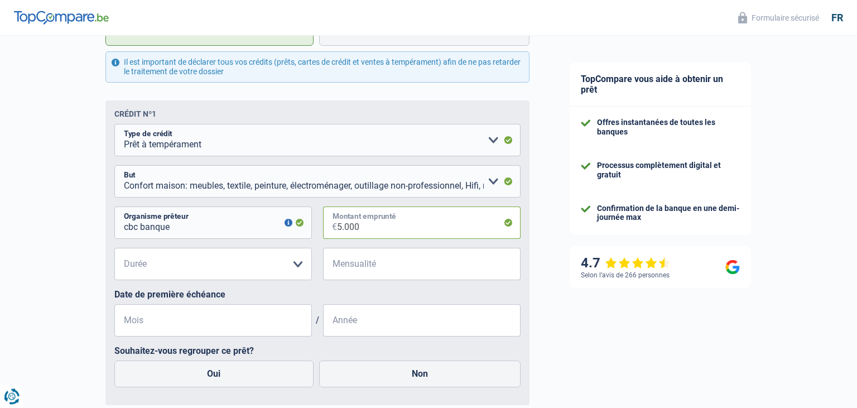
scroll to position [412, 0]
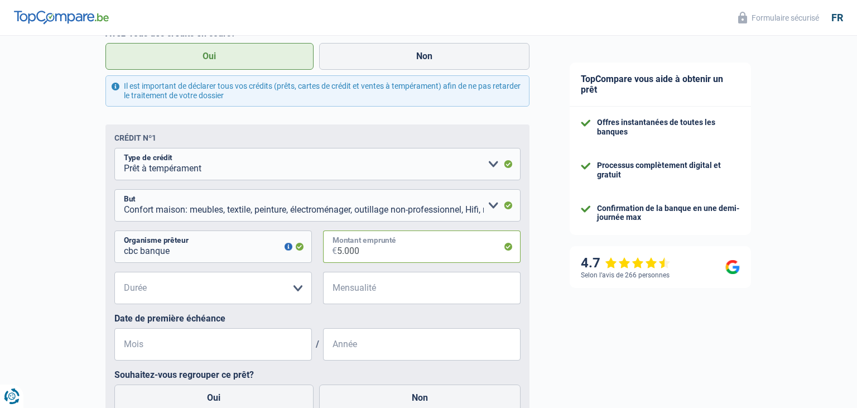
type input "5.000"
click at [342, 291] on input "Mensualité" at bounding box center [428, 288] width 183 height 32
type input "1.565"
click at [139, 345] on input "Mois" at bounding box center [212, 344] width 197 height 32
click at [114, 272] on select "12 mois 18 mois 24 mois 30 mois 36 mois Veuillez sélectionner une option" at bounding box center [212, 288] width 197 height 32
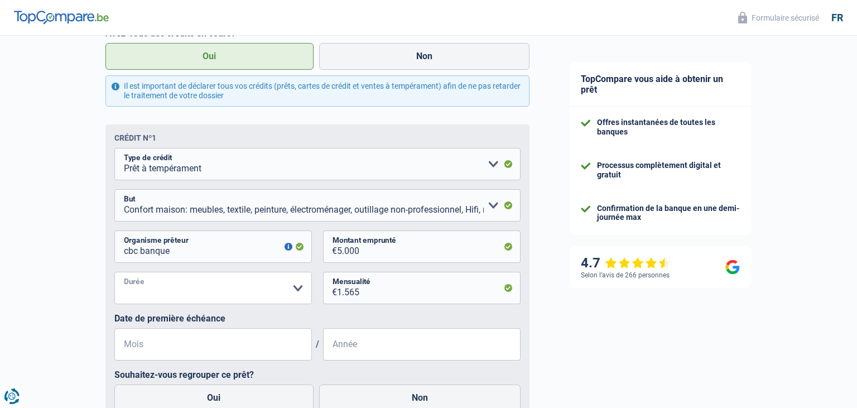
click at [114, 272] on select "12 mois 18 mois 24 mois 30 mois 36 mois Veuillez sélectionner une option" at bounding box center [212, 288] width 197 height 32
select select "30"
click option "30 mois" at bounding box center [0, 0] width 0 height 0
click at [354, 293] on input "1.565" at bounding box center [428, 288] width 183 height 32
type input "5"
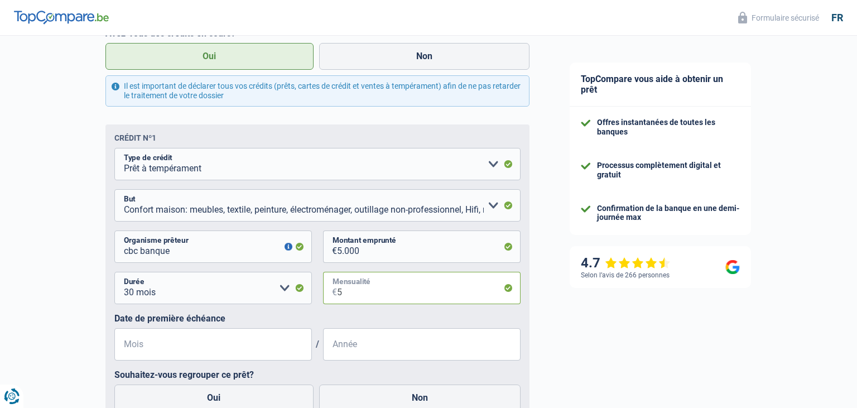
click at [341, 294] on input "5" at bounding box center [428, 288] width 183 height 32
type input "156"
click at [124, 341] on input "Mois" at bounding box center [212, 344] width 197 height 32
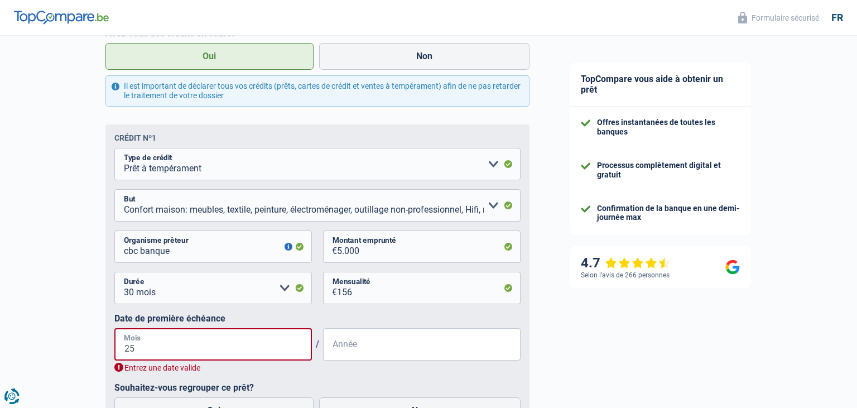
click at [139, 354] on input "25" at bounding box center [212, 344] width 197 height 32
click at [147, 349] on input "25" at bounding box center [212, 344] width 197 height 32
type input "2"
type input "04"
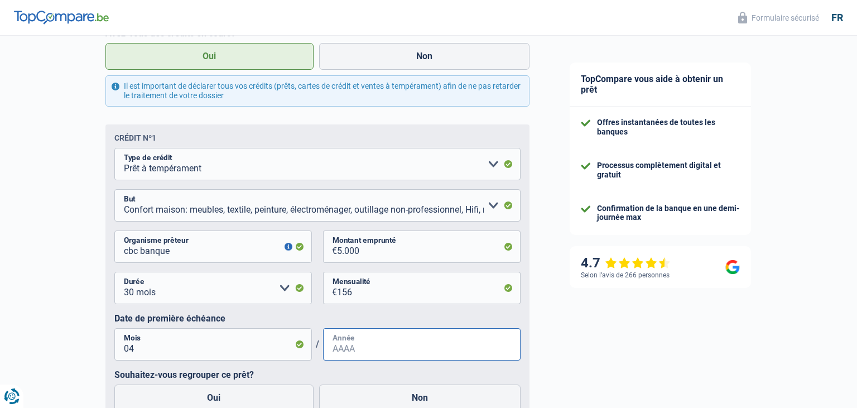
click at [339, 349] on input "Année" at bounding box center [421, 344] width 197 height 32
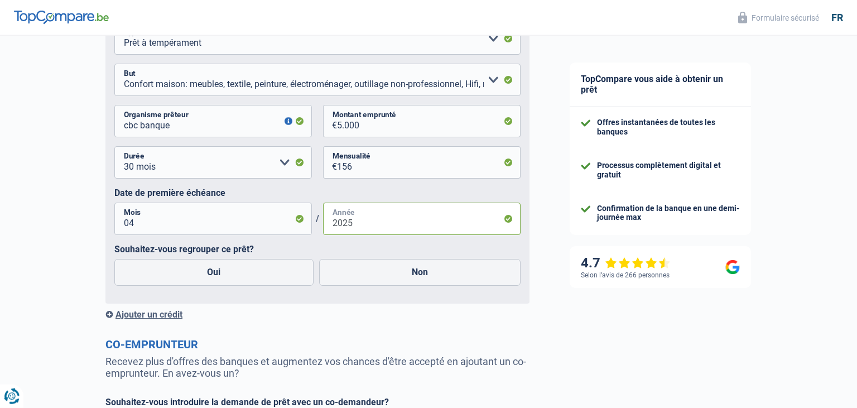
scroll to position [530, 0]
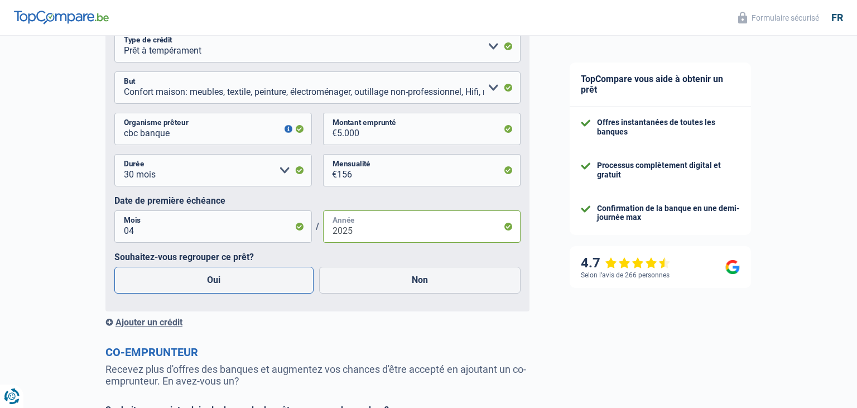
type input "2025"
click at [218, 284] on label "Oui" at bounding box center [213, 280] width 199 height 27
click at [218, 284] on input "Oui" at bounding box center [213, 280] width 199 height 27
radio input "true"
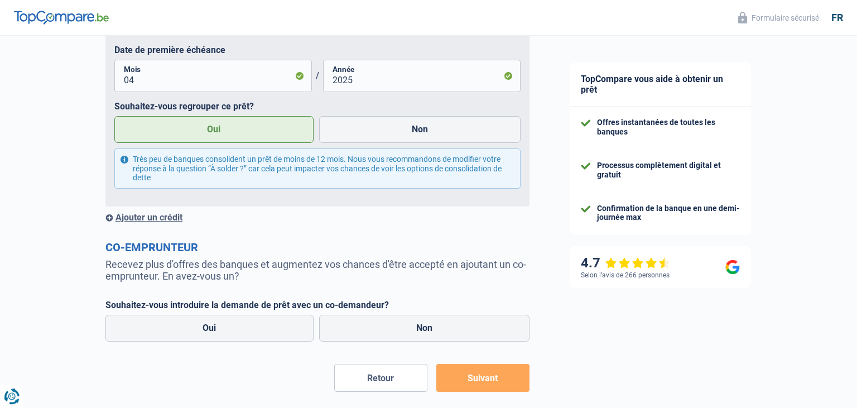
scroll to position [707, 0]
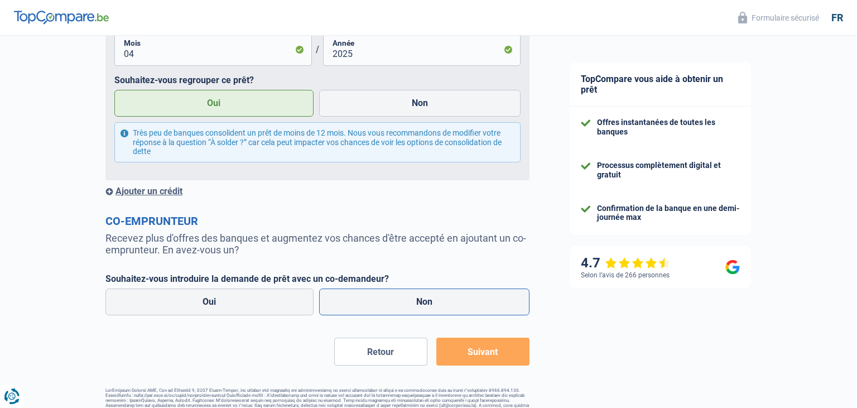
click at [418, 303] on label "Non" at bounding box center [424, 301] width 211 height 27
click at [418, 303] on input "Non" at bounding box center [424, 301] width 211 height 27
radio input "true"
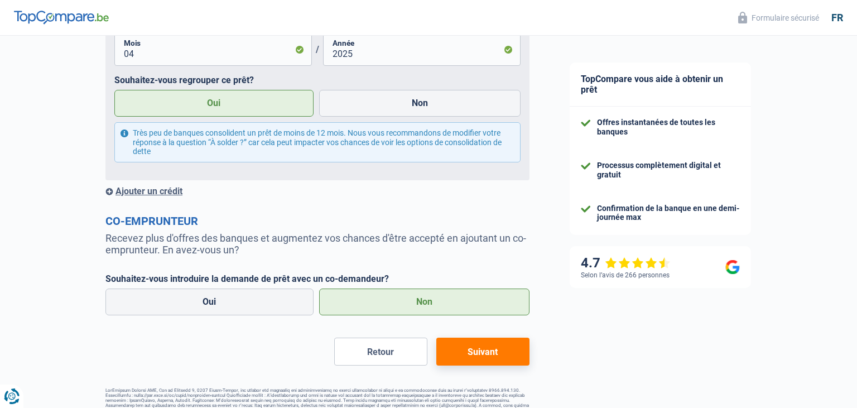
click at [458, 346] on button "Suivant" at bounding box center [482, 351] width 93 height 28
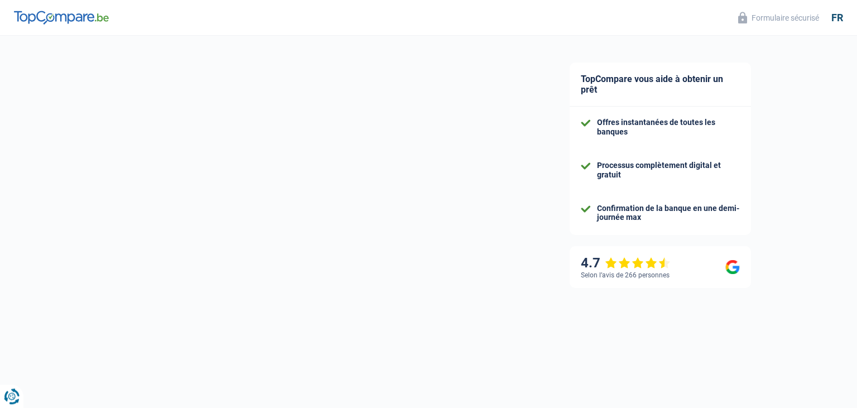
select select "refinancing"
select select "36"
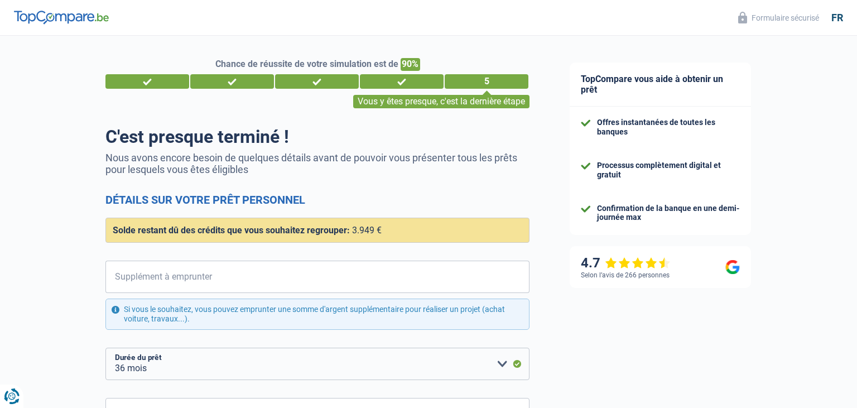
click at [396, 226] on div "Solde restant dû des crédits que vous souhaitez regrouper: 3.949 €" at bounding box center [317, 229] width 424 height 25
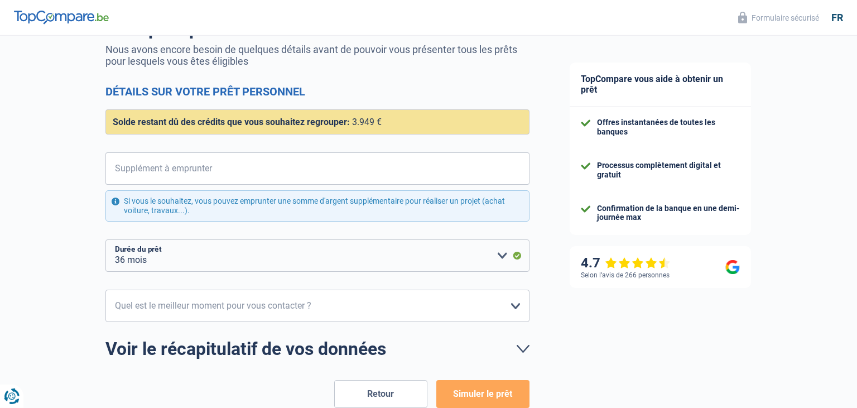
scroll to position [118, 0]
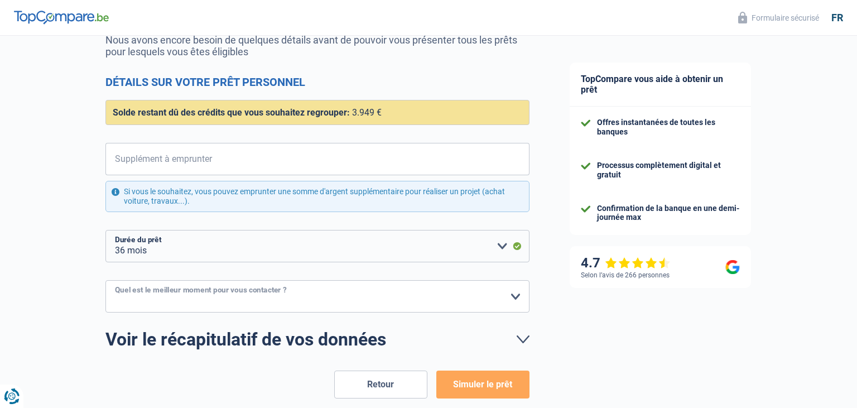
click at [105, 280] on select "10h-12h 12h-14h 14h-16h 16h-18h Veuillez sélectionner une option" at bounding box center [317, 296] width 424 height 32
select select "10-12"
click option "10h-12h" at bounding box center [0, 0] width 0 height 0
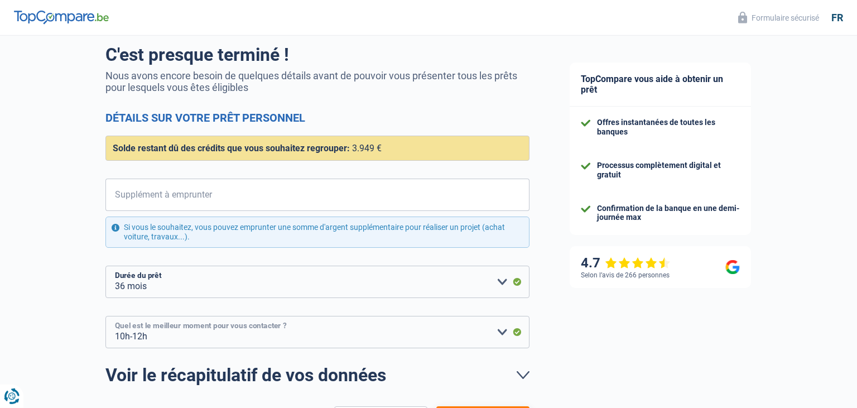
scroll to position [174, 0]
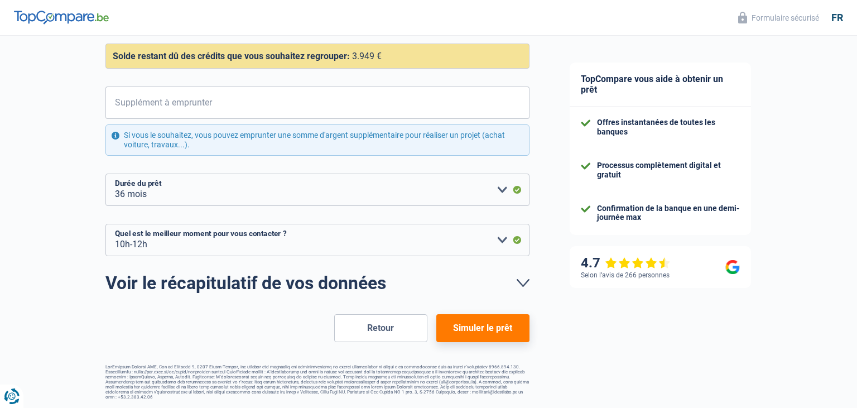
click at [461, 325] on button "Simuler le prêt" at bounding box center [482, 328] width 93 height 28
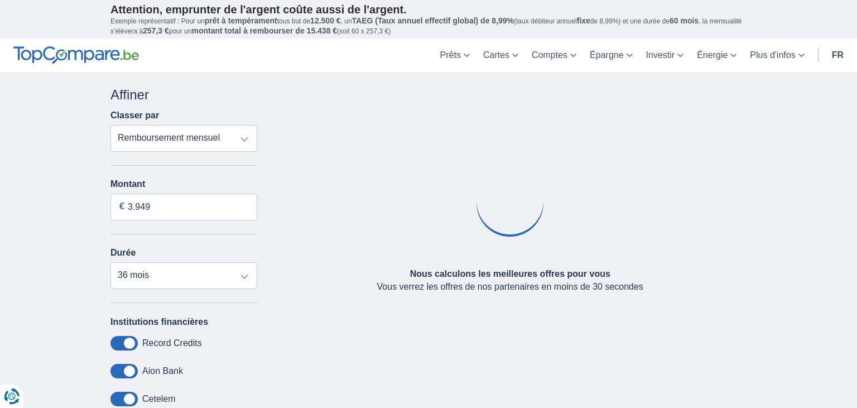
type input "300"
select select
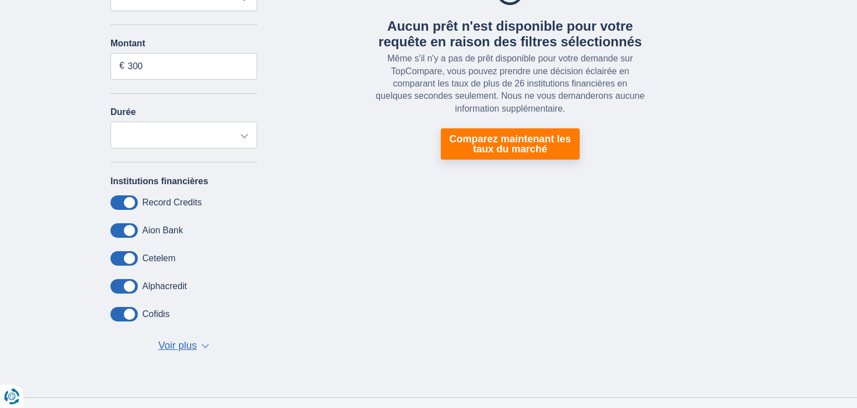
scroll to position [118, 0]
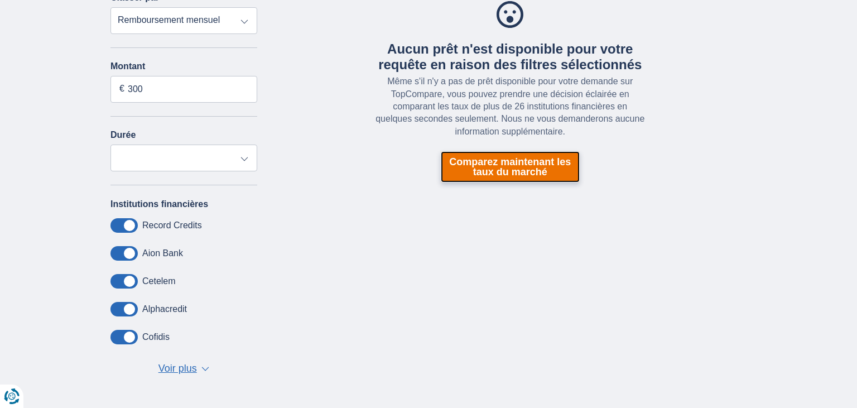
click at [486, 168] on link "Comparez maintenant les taux du marché" at bounding box center [510, 166] width 139 height 31
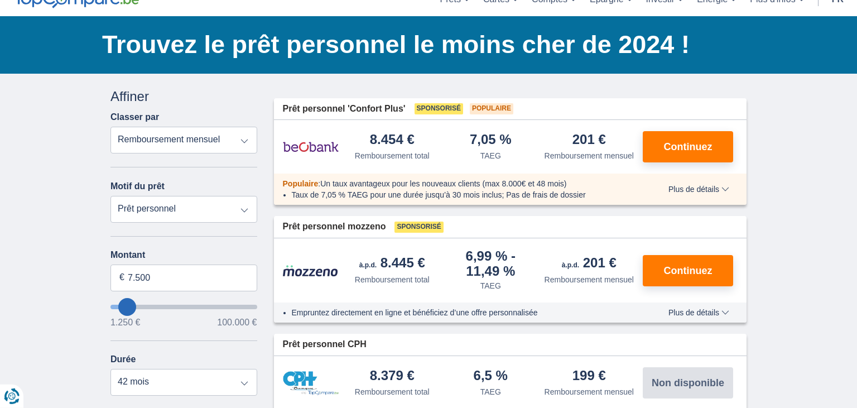
scroll to position [118, 0]
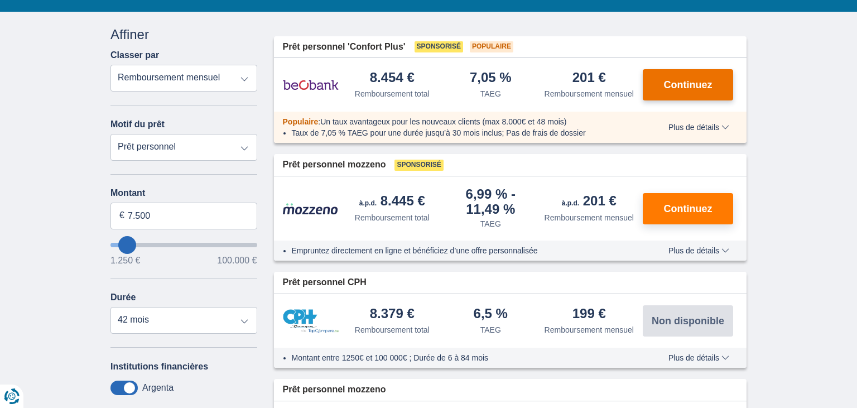
click at [674, 77] on button "Continuez" at bounding box center [687, 84] width 90 height 31
click at [686, 205] on span "Continuez" at bounding box center [688, 209] width 49 height 10
